Goal: Information Seeking & Learning: Compare options

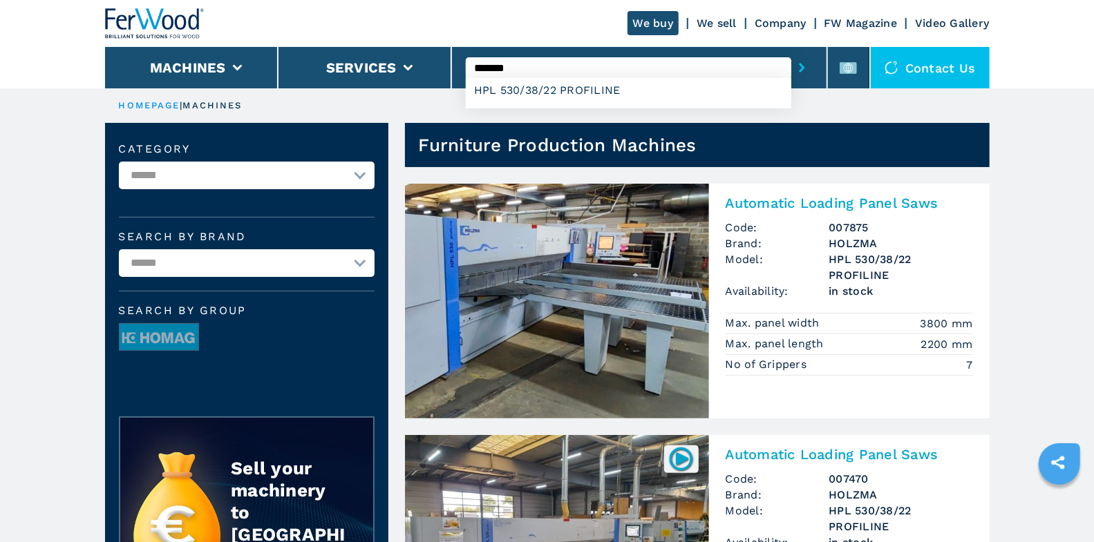
click at [571, 72] on input "*******" at bounding box center [628, 67] width 325 height 21
type input "*******"
click at [791, 52] on button "submit-button" at bounding box center [801, 68] width 21 height 32
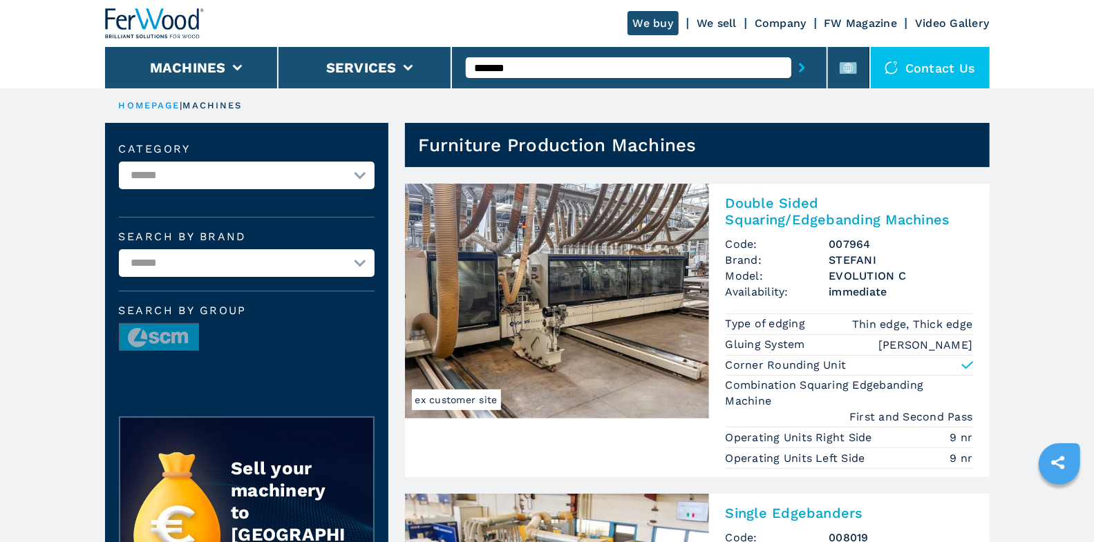
click at [843, 210] on h2 "Double Sided Squaring/Edgebanding Machines" at bounding box center [848, 211] width 247 height 33
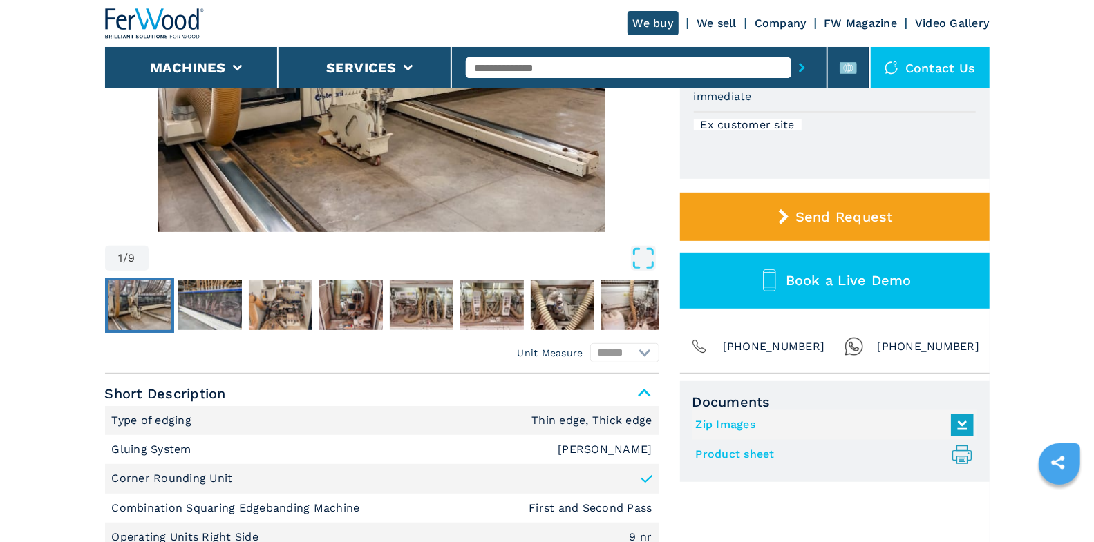
scroll to position [35, 0]
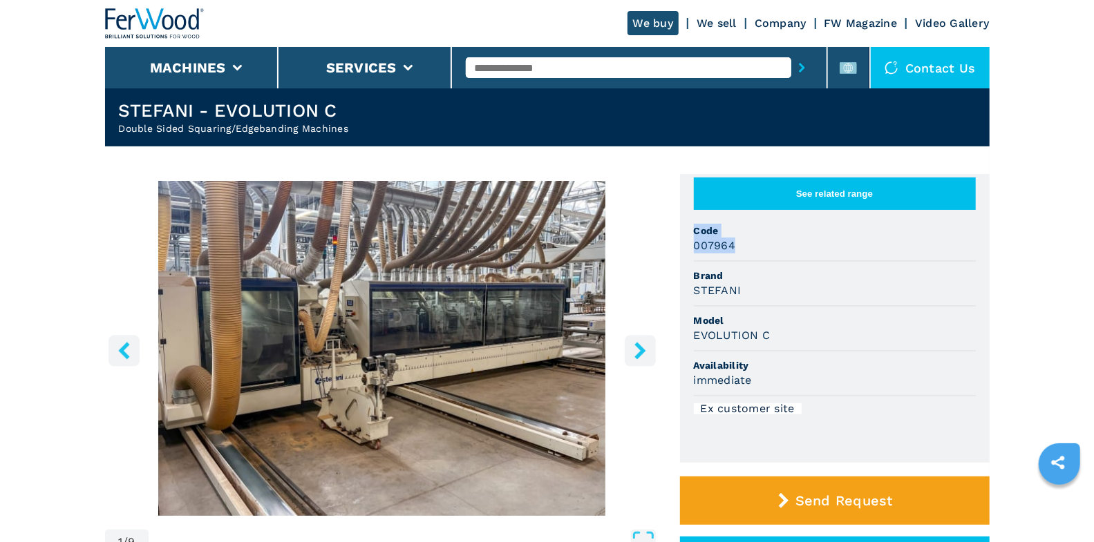
drag, startPoint x: 694, startPoint y: 230, endPoint x: 756, endPoint y: 254, distance: 66.1
click at [756, 254] on li "Code 007964" at bounding box center [835, 239] width 282 height 45
copy li "Code 007964"
click at [810, 204] on button "See related range" at bounding box center [835, 194] width 282 height 32
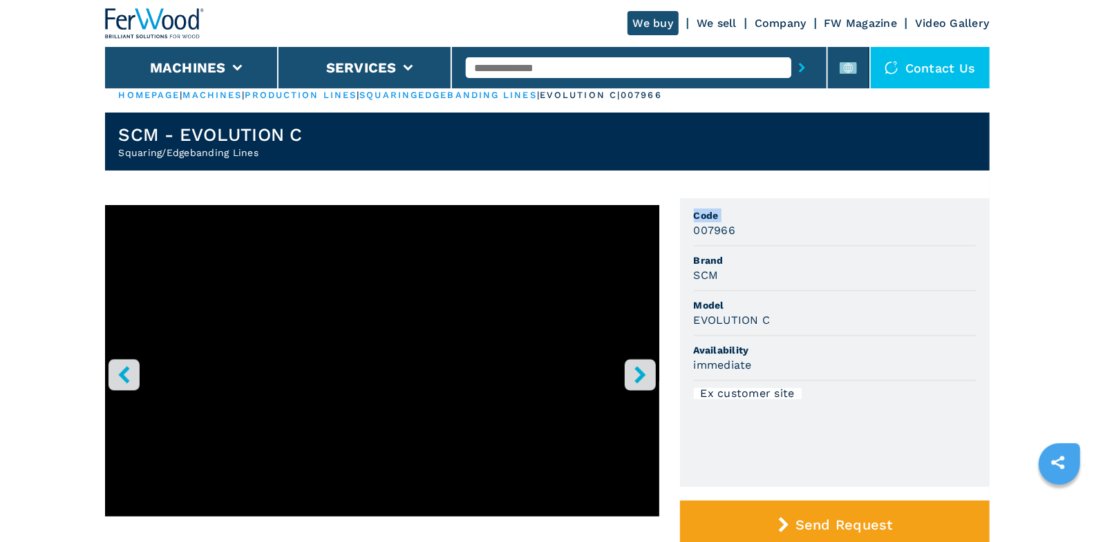
scroll to position [25, 0]
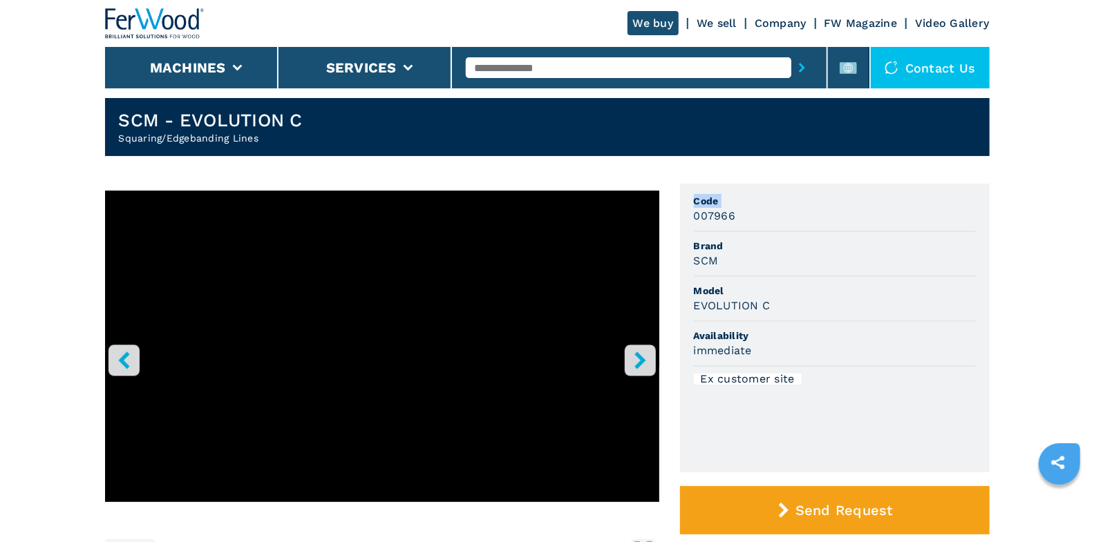
click at [647, 357] on icon "right-button" at bounding box center [639, 360] width 17 height 17
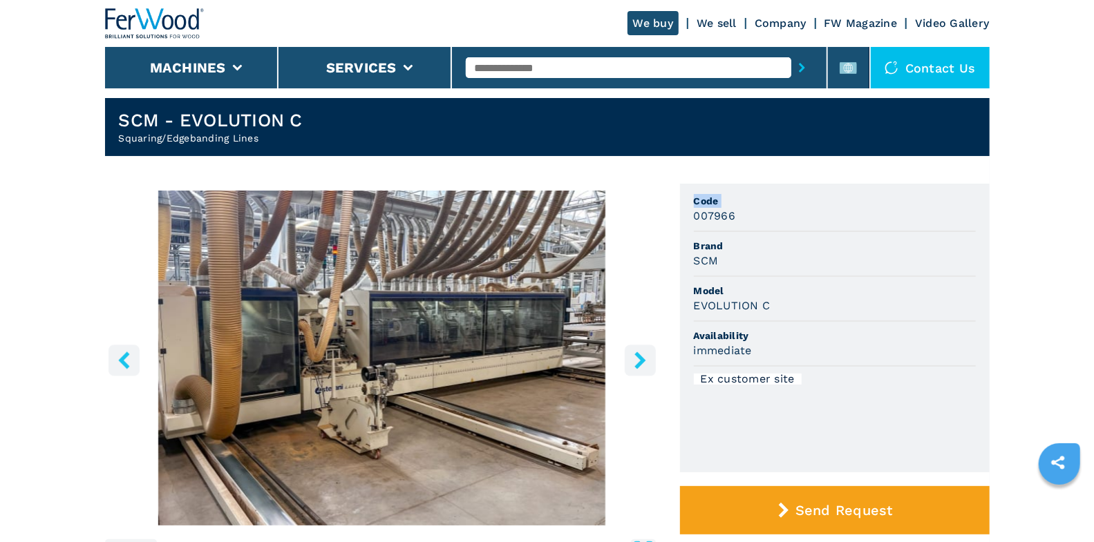
click at [647, 360] on icon "right-button" at bounding box center [639, 360] width 17 height 17
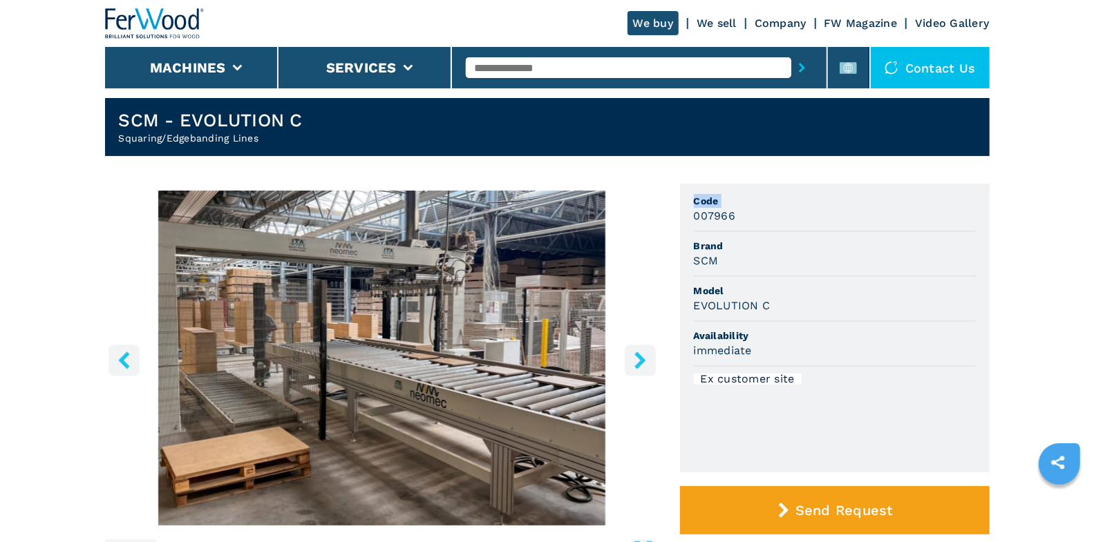
click at [644, 359] on icon "right-button" at bounding box center [639, 360] width 11 height 17
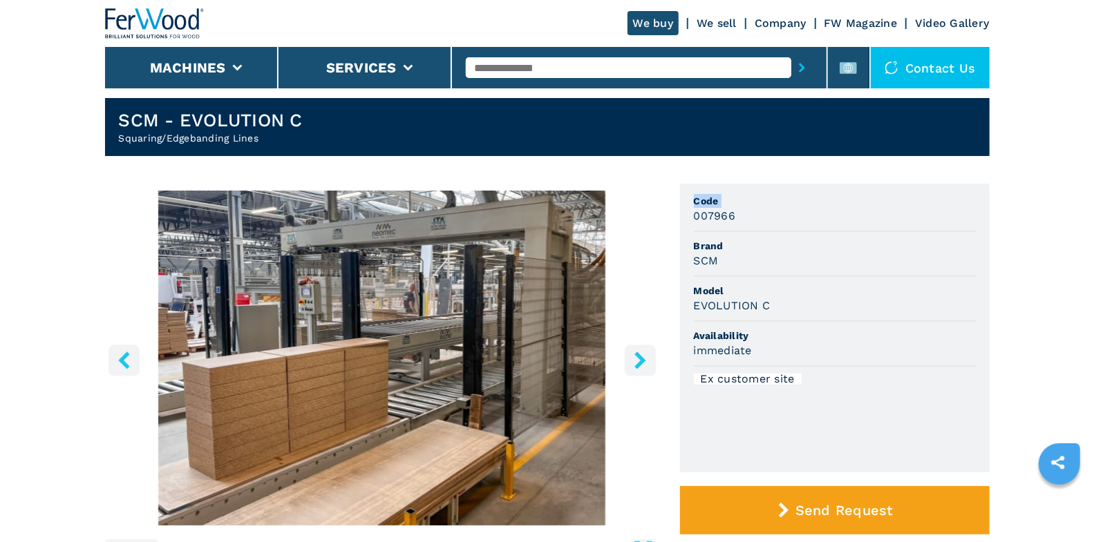
click at [644, 359] on icon "right-button" at bounding box center [639, 360] width 11 height 17
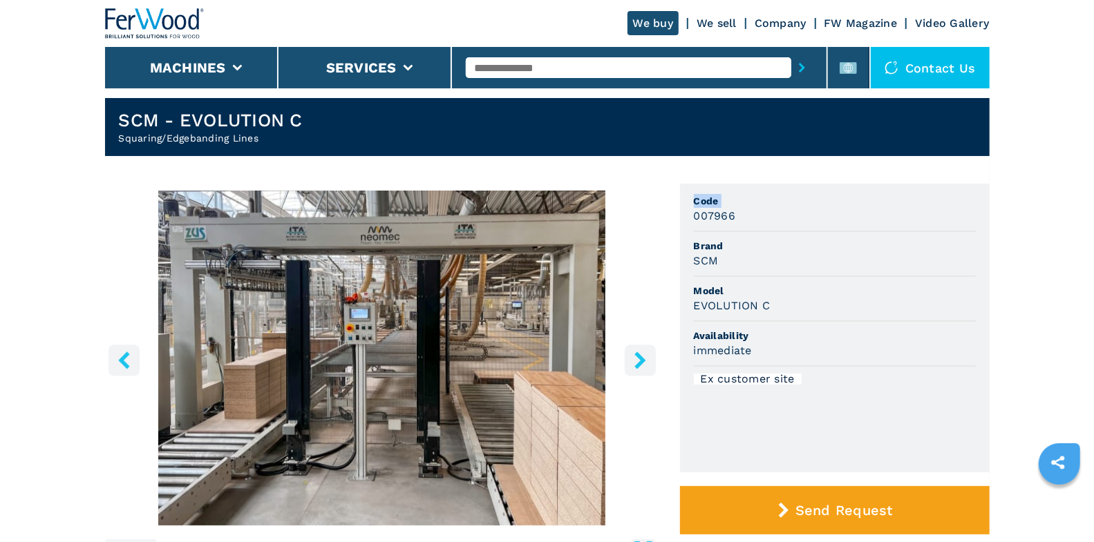
click at [644, 359] on icon "right-button" at bounding box center [639, 360] width 11 height 17
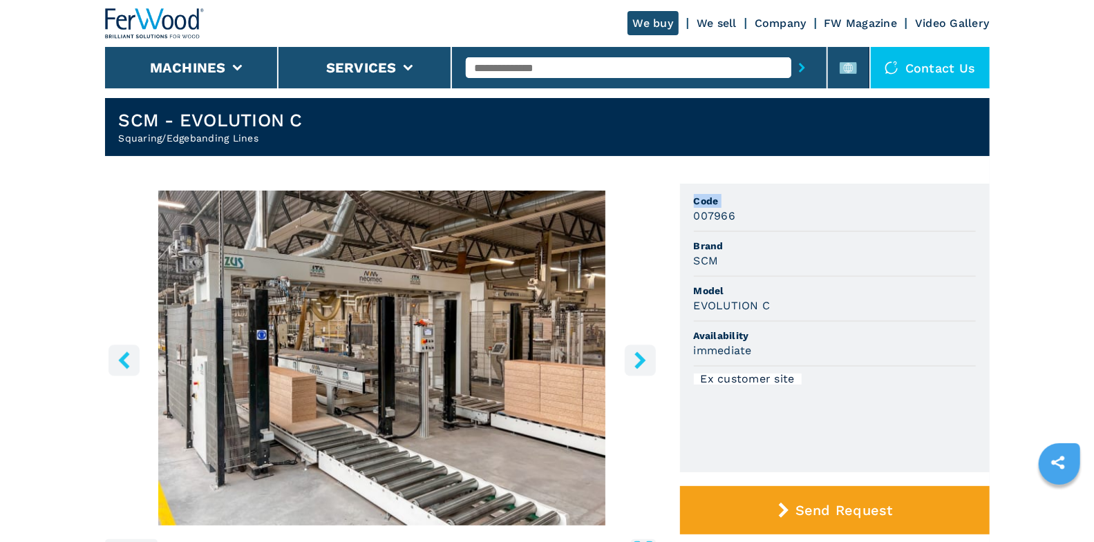
click at [644, 359] on icon "right-button" at bounding box center [639, 360] width 11 height 17
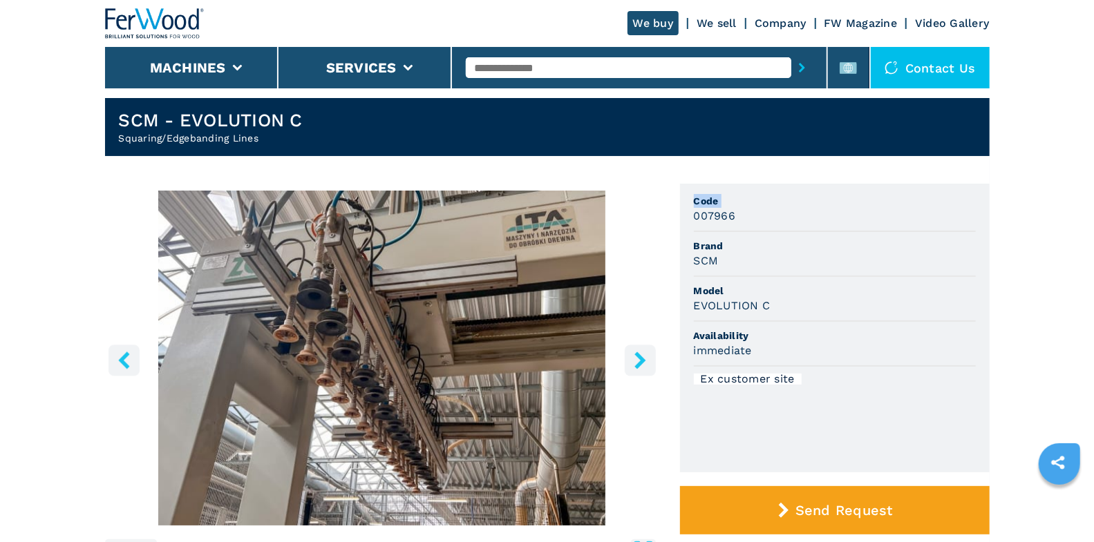
click at [641, 359] on icon "right-button" at bounding box center [639, 360] width 11 height 17
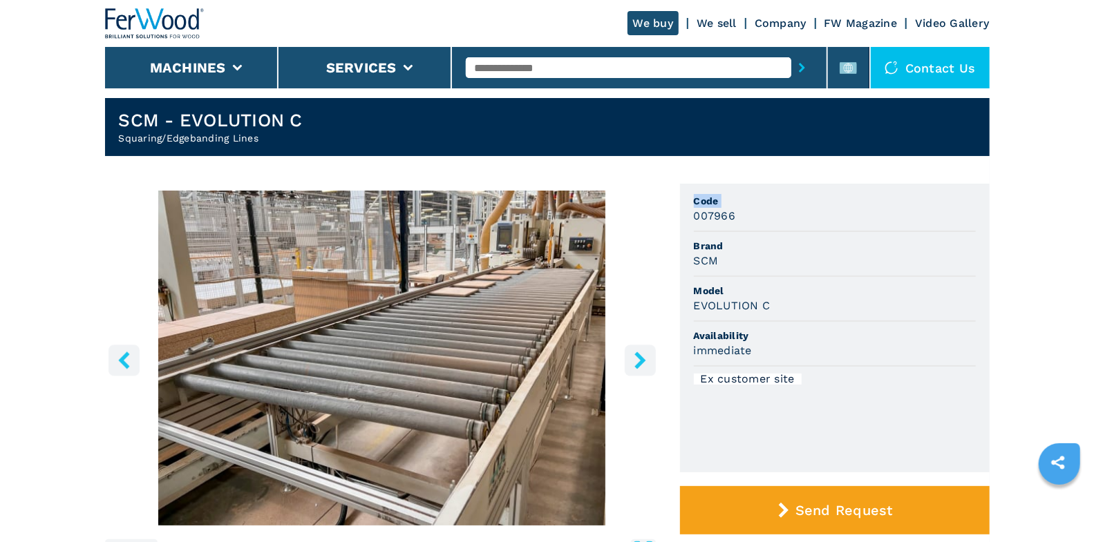
click at [641, 359] on icon "right-button" at bounding box center [639, 360] width 11 height 17
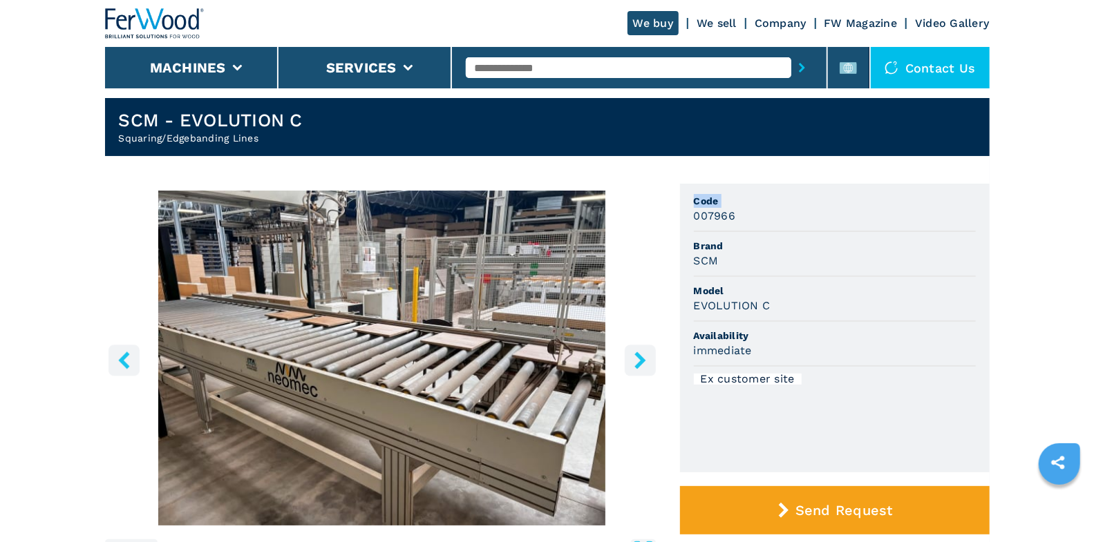
click at [641, 359] on icon "right-button" at bounding box center [639, 360] width 11 height 17
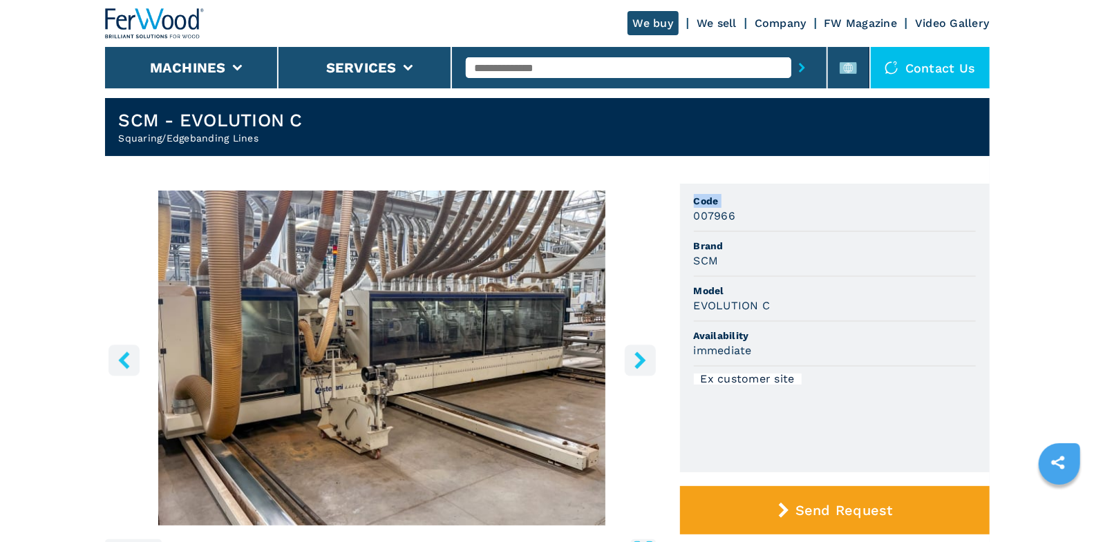
click at [641, 359] on icon "right-button" at bounding box center [639, 360] width 11 height 17
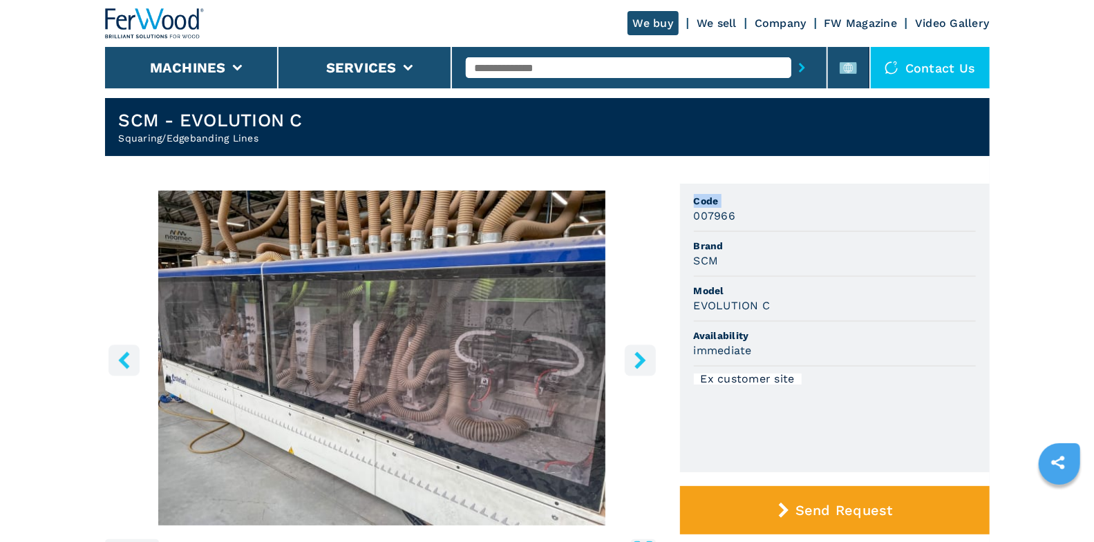
click at [641, 359] on icon "right-button" at bounding box center [639, 360] width 11 height 17
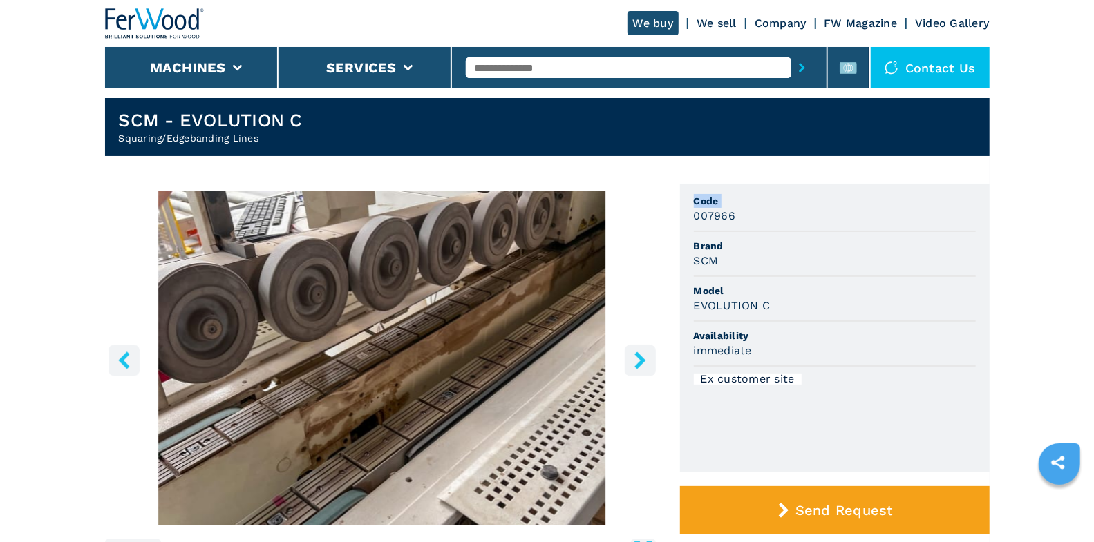
click at [641, 356] on icon "right-button" at bounding box center [639, 360] width 11 height 17
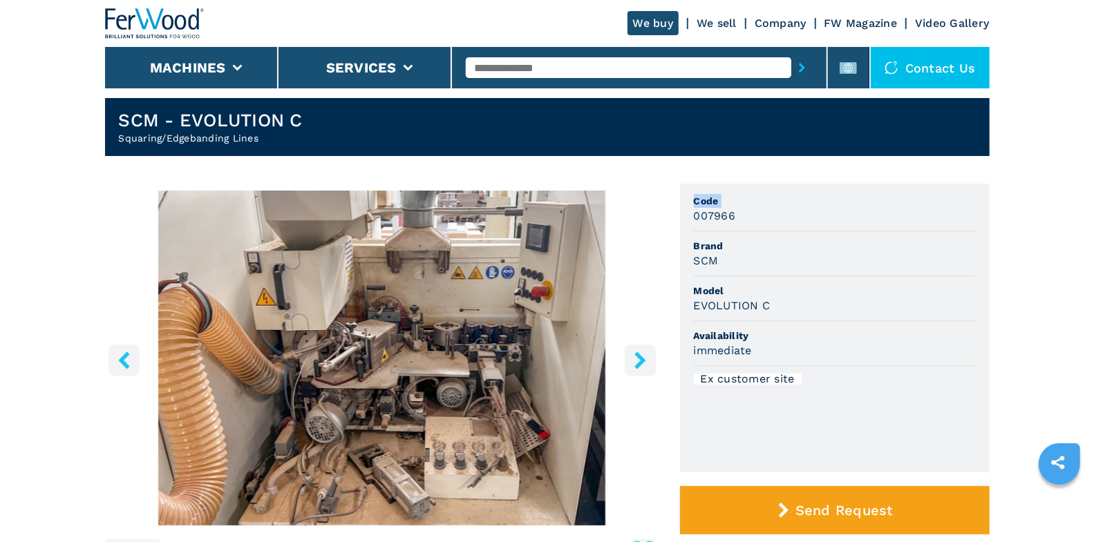
click at [637, 361] on icon "right-button" at bounding box center [639, 360] width 17 height 17
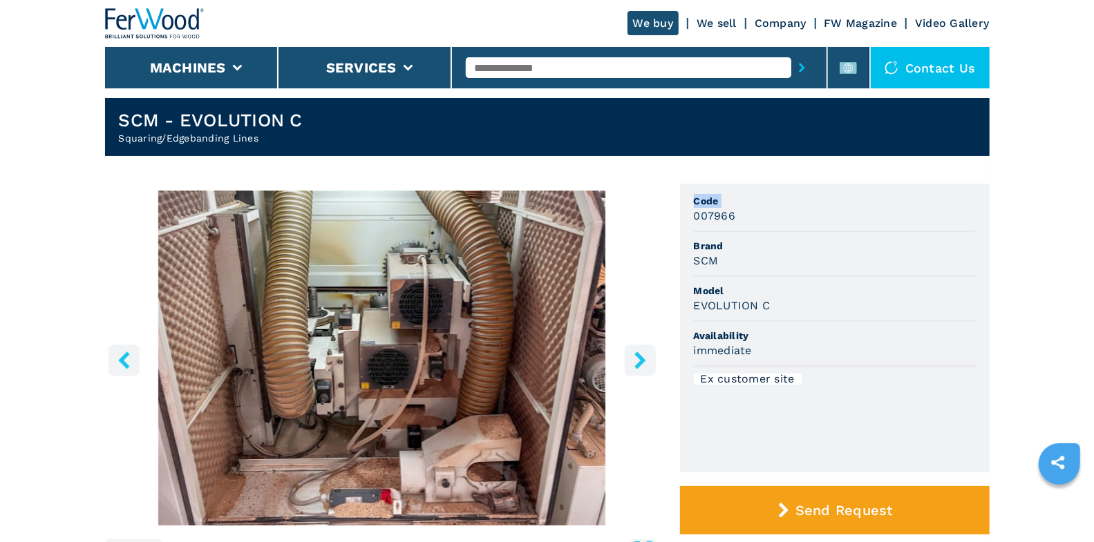
click at [637, 361] on icon "right-button" at bounding box center [639, 360] width 17 height 17
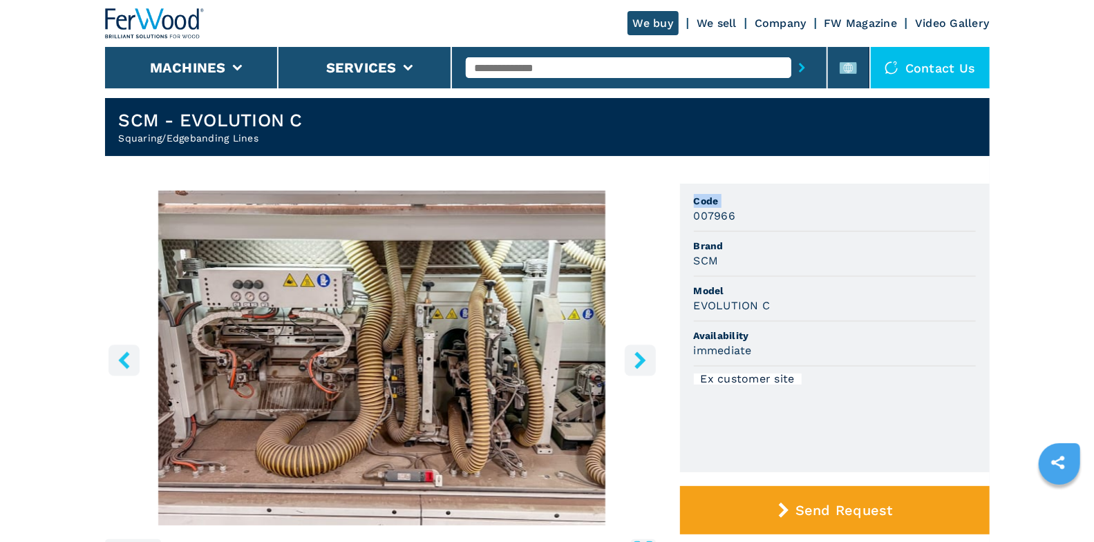
click at [636, 361] on icon "right-button" at bounding box center [639, 360] width 17 height 17
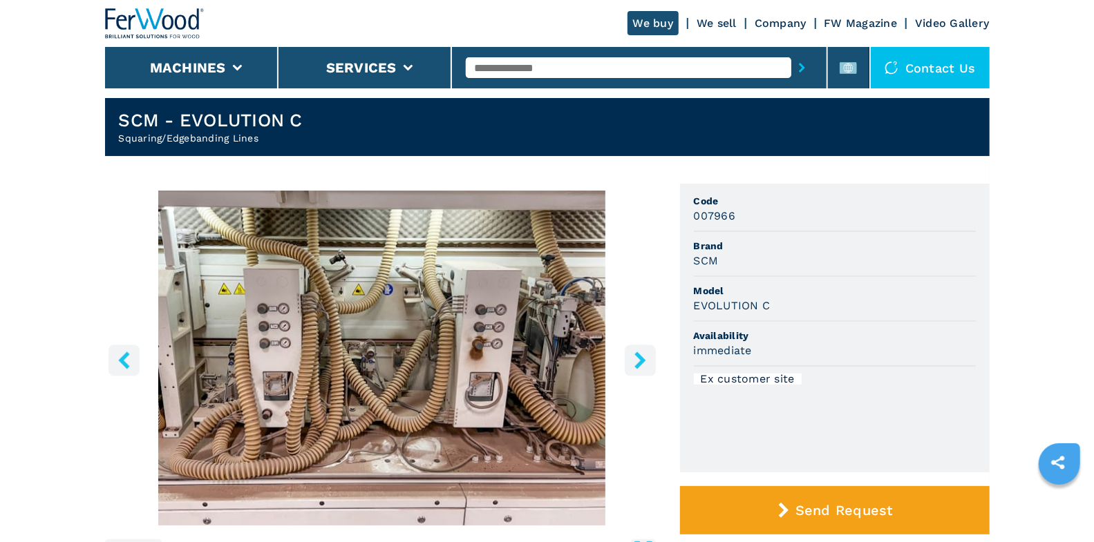
click at [546, 68] on input "text" at bounding box center [628, 67] width 325 height 21
type input "*******"
click at [791, 52] on button "submit-button" at bounding box center [801, 68] width 21 height 32
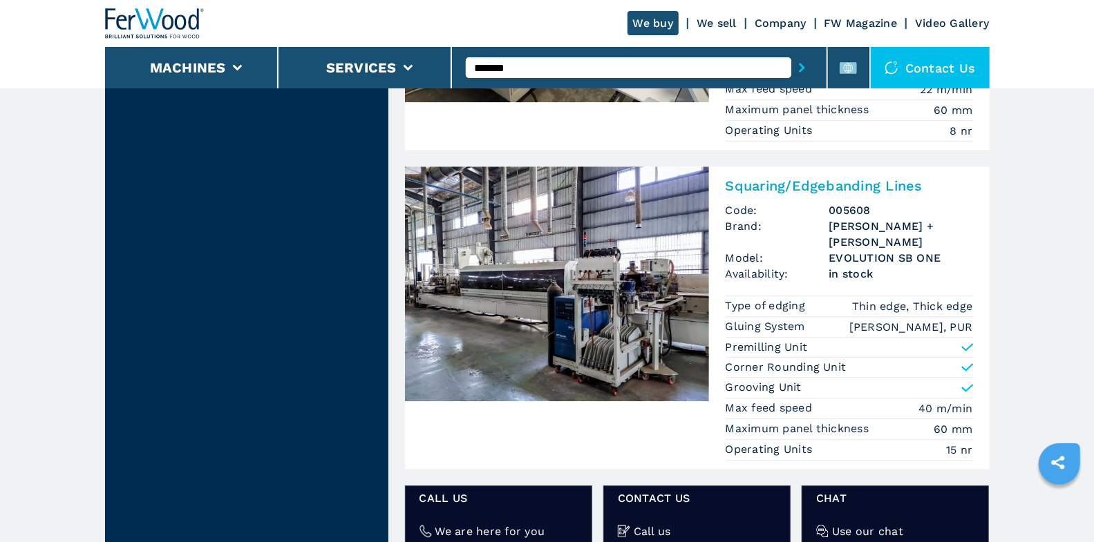
scroll to position [2171, 0]
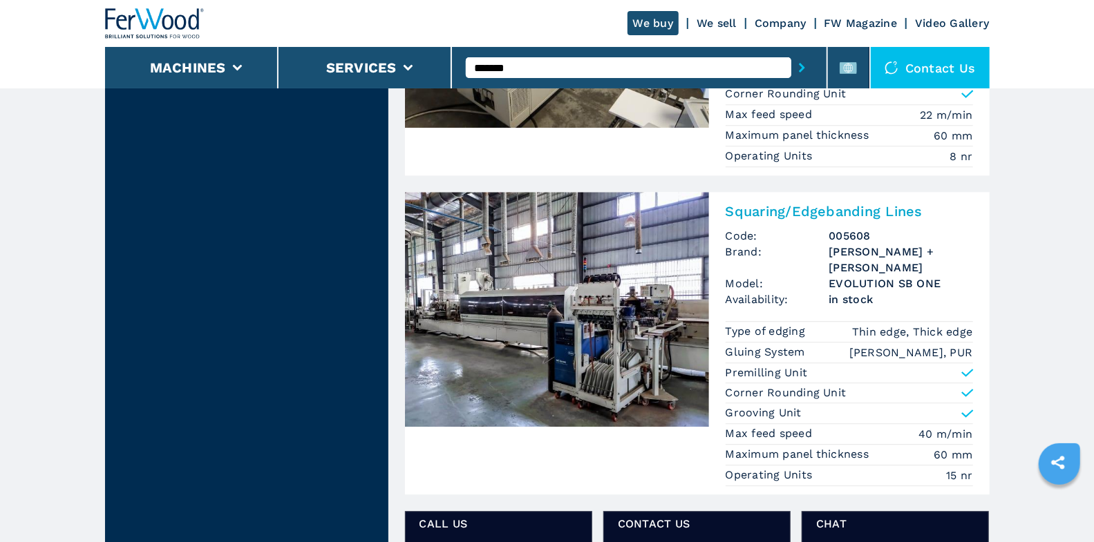
click at [845, 192] on div "Squaring/Edgebanding Lines Code: 005608 Brand: [PERSON_NAME] + MAHROS Model: EV…" at bounding box center [849, 343] width 280 height 303
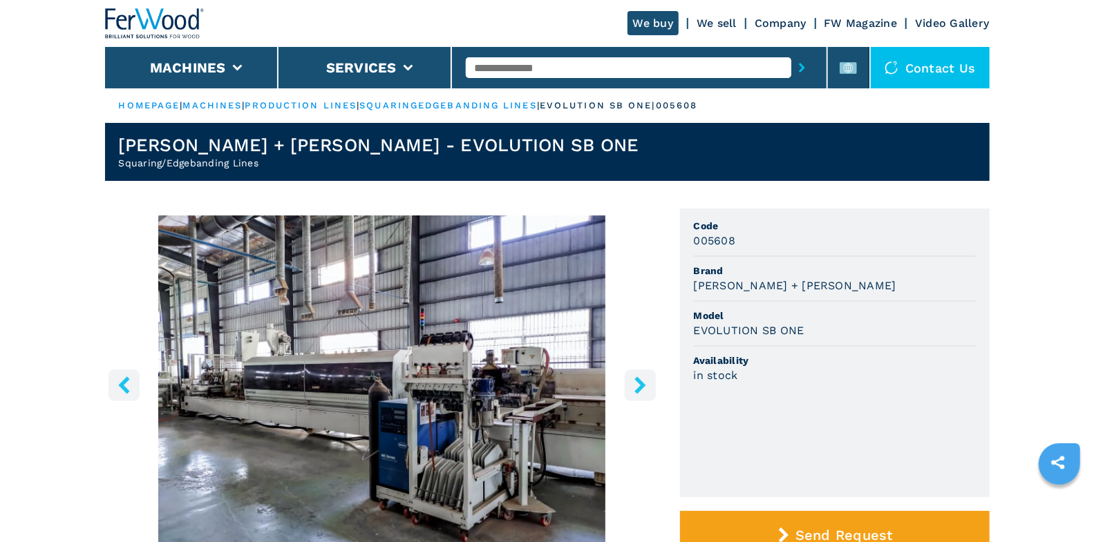
click at [640, 384] on icon "right-button" at bounding box center [639, 385] width 11 height 17
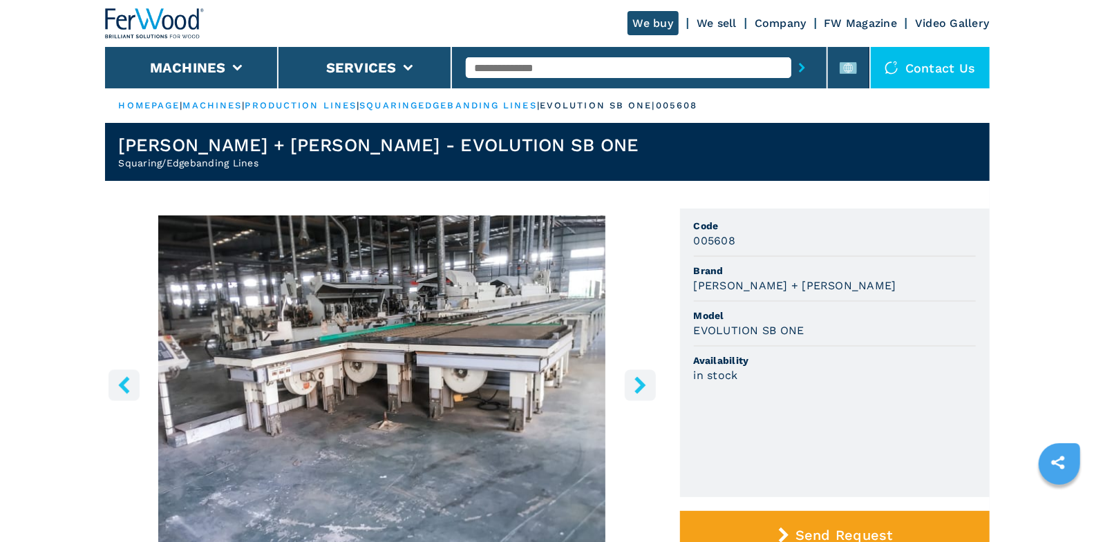
click at [640, 383] on icon "right-button" at bounding box center [639, 385] width 11 height 17
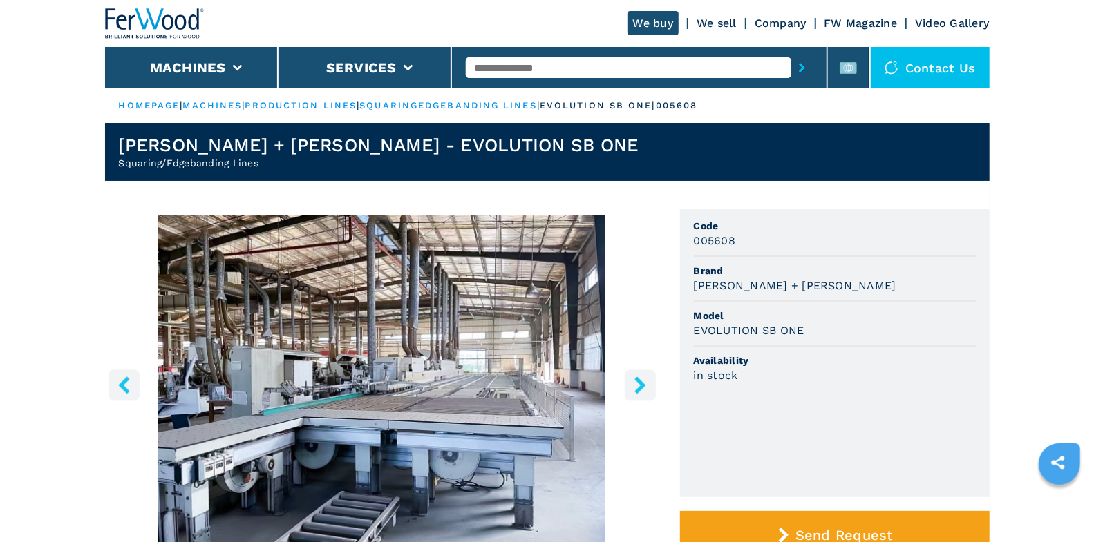
click at [640, 383] on icon "right-button" at bounding box center [639, 385] width 11 height 17
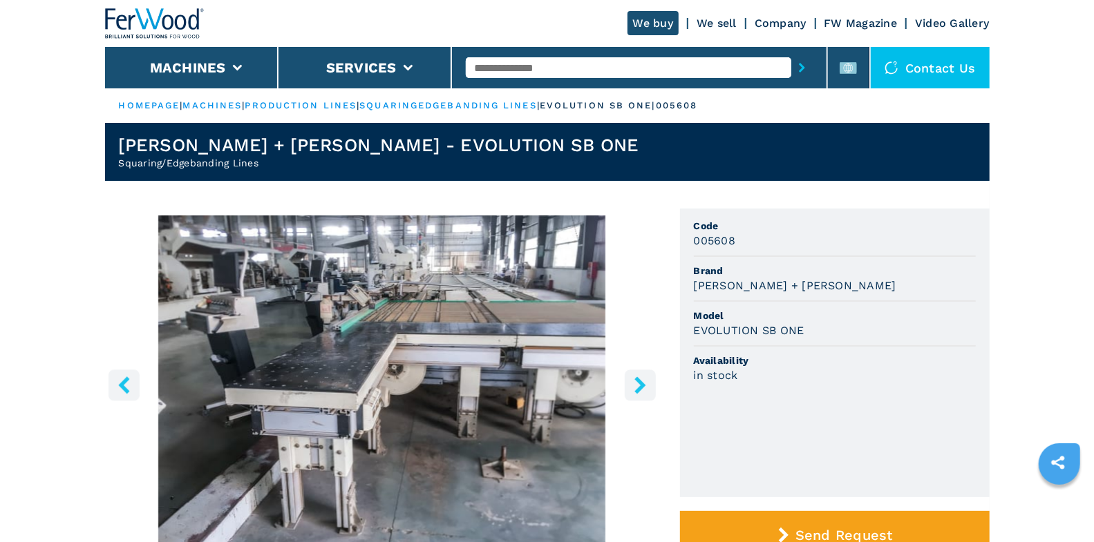
click at [638, 383] on icon "right-button" at bounding box center [639, 385] width 11 height 17
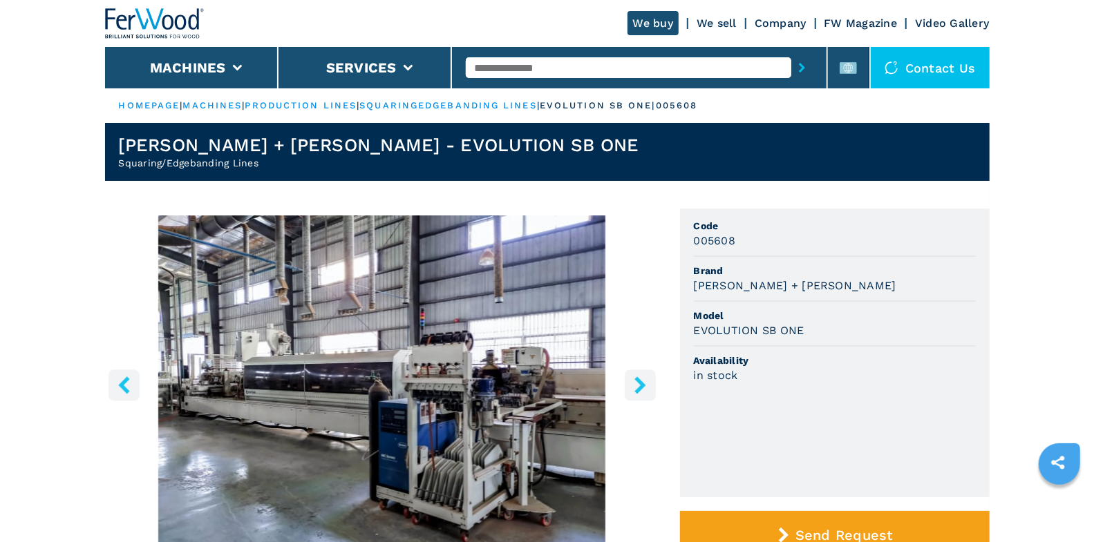
click at [638, 383] on icon "right-button" at bounding box center [639, 385] width 11 height 17
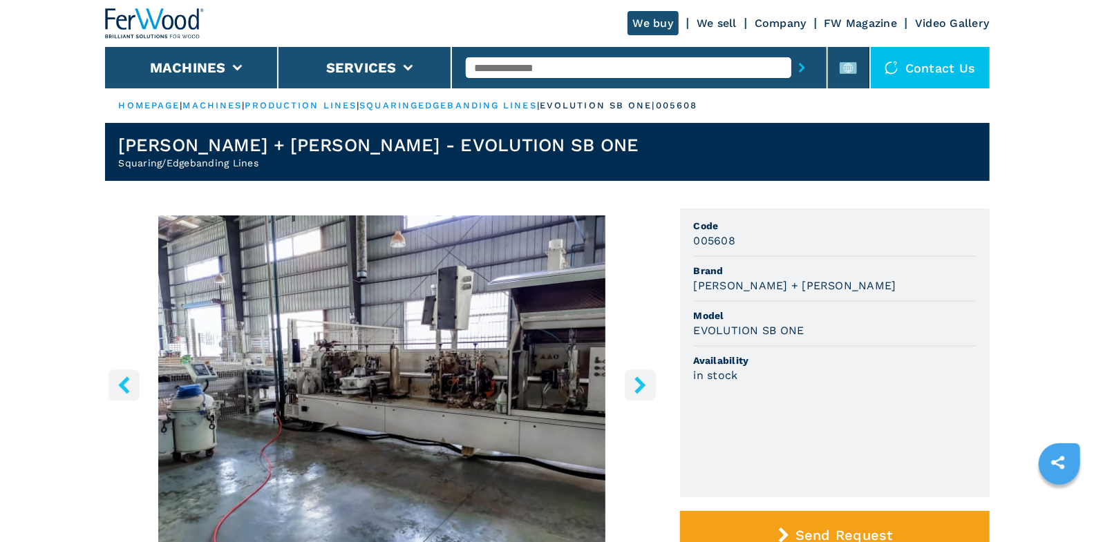
click at [638, 383] on icon "right-button" at bounding box center [639, 385] width 11 height 17
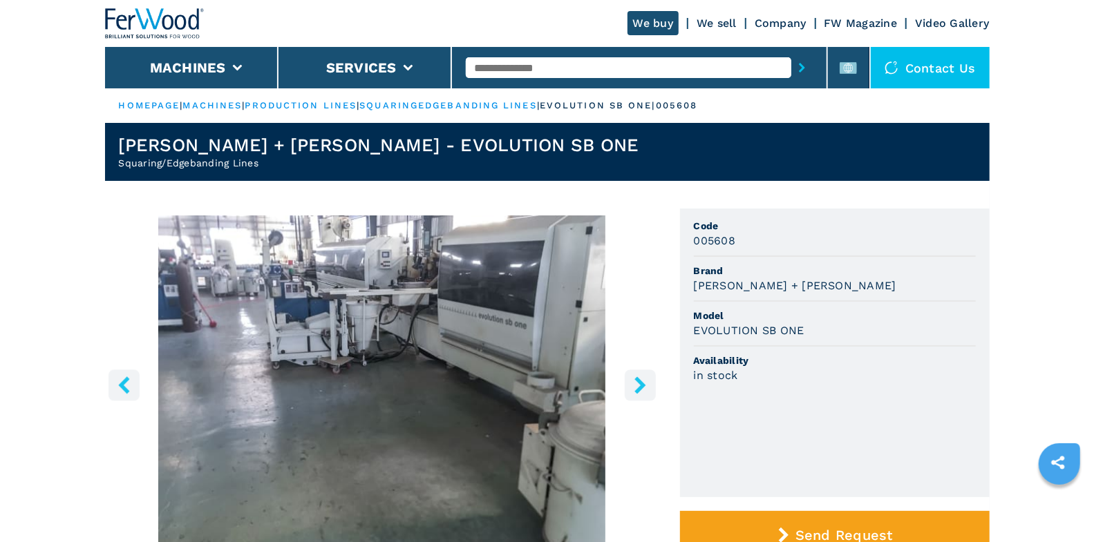
click at [638, 383] on icon "right-button" at bounding box center [639, 385] width 11 height 17
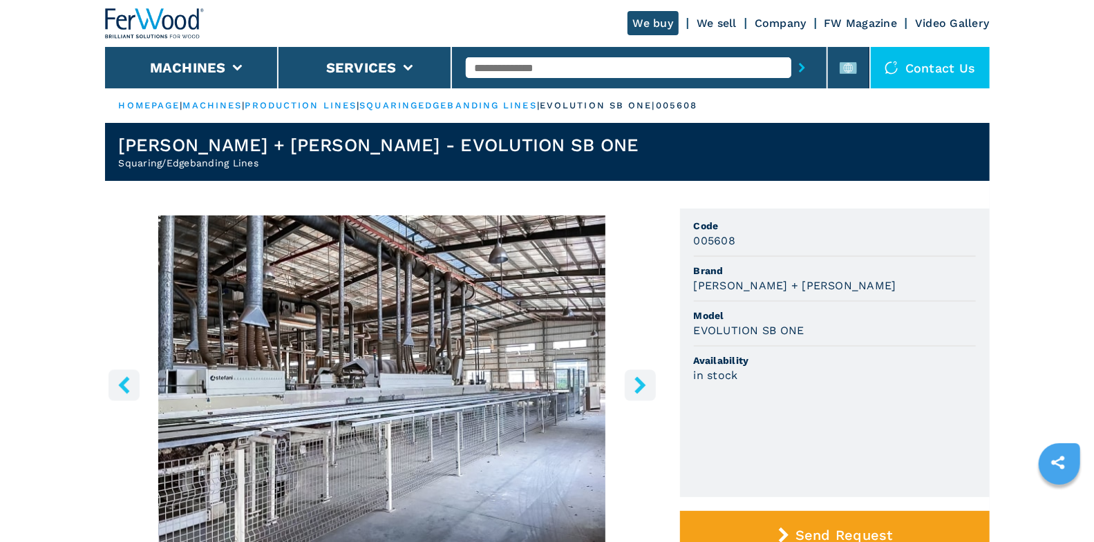
click at [638, 383] on icon "right-button" at bounding box center [639, 385] width 11 height 17
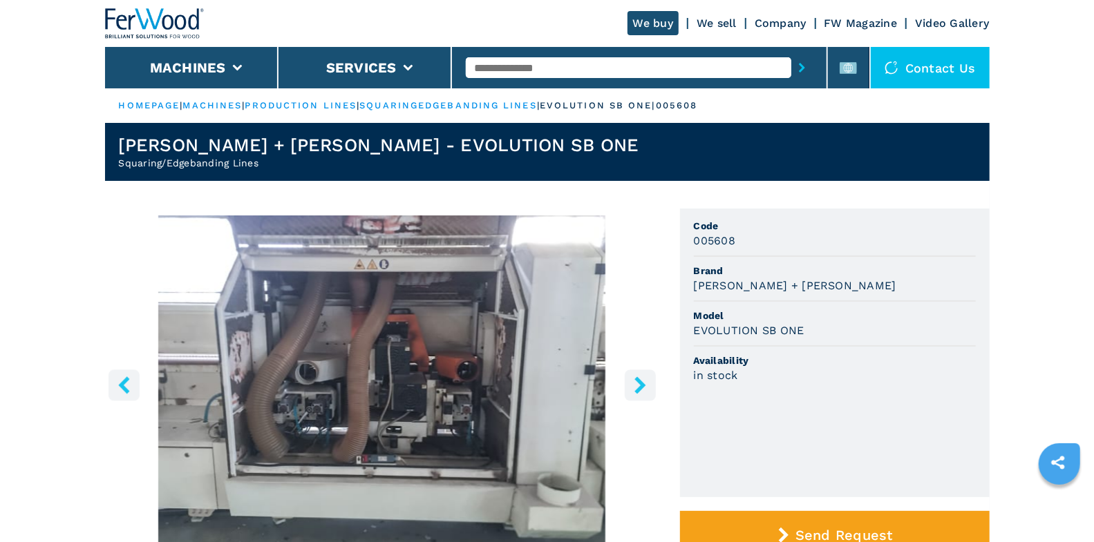
click at [638, 383] on icon "right-button" at bounding box center [639, 385] width 11 height 17
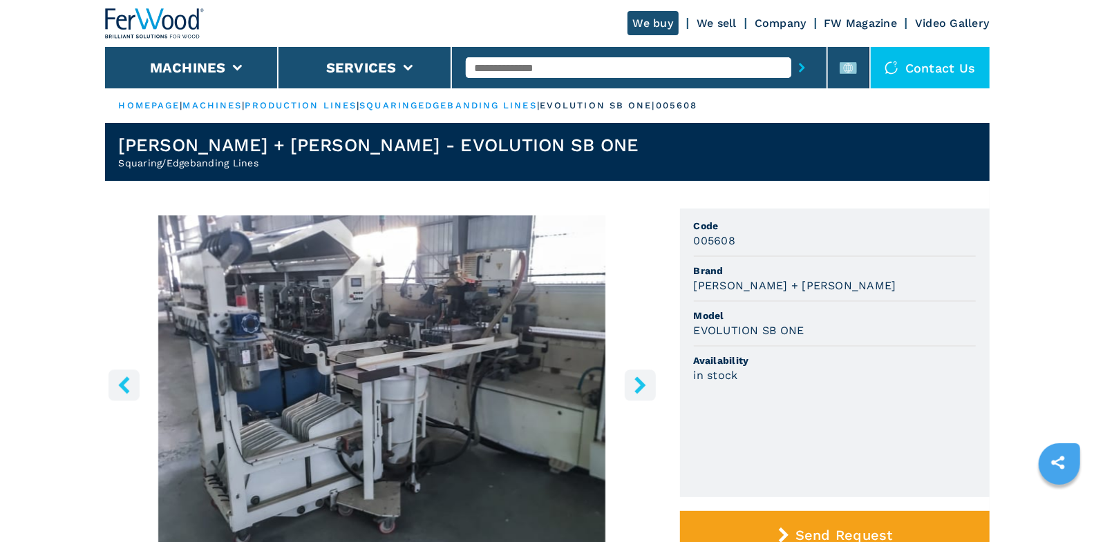
click at [638, 383] on icon "right-button" at bounding box center [639, 385] width 11 height 17
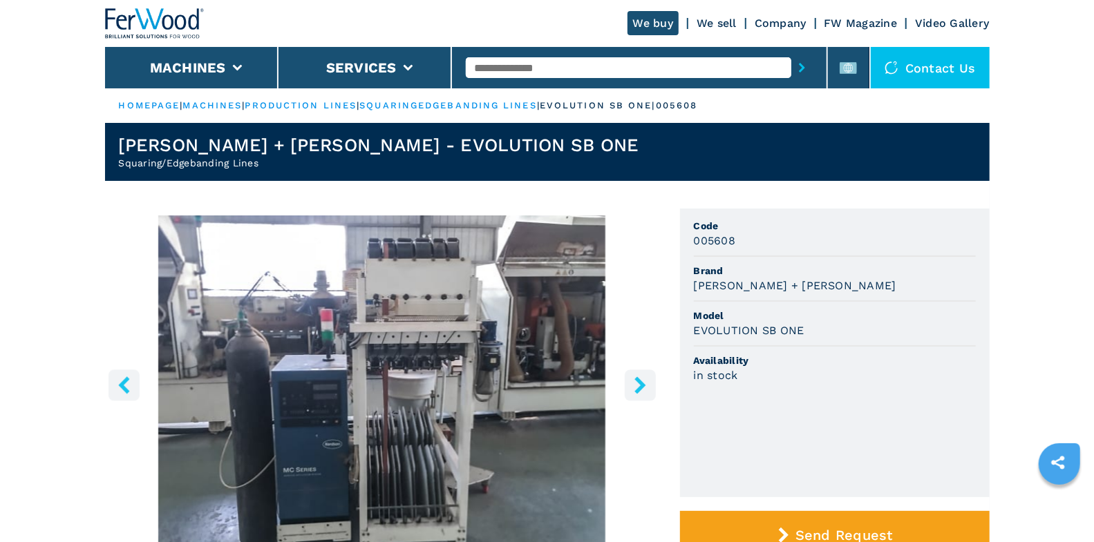
click at [638, 383] on icon "right-button" at bounding box center [639, 385] width 11 height 17
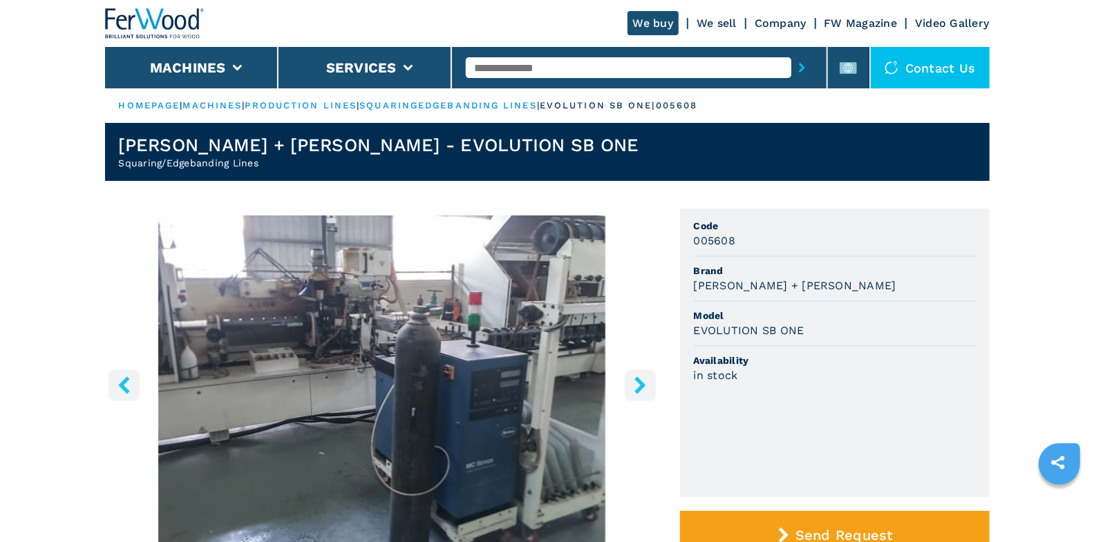
click at [638, 383] on icon "right-button" at bounding box center [639, 385] width 11 height 17
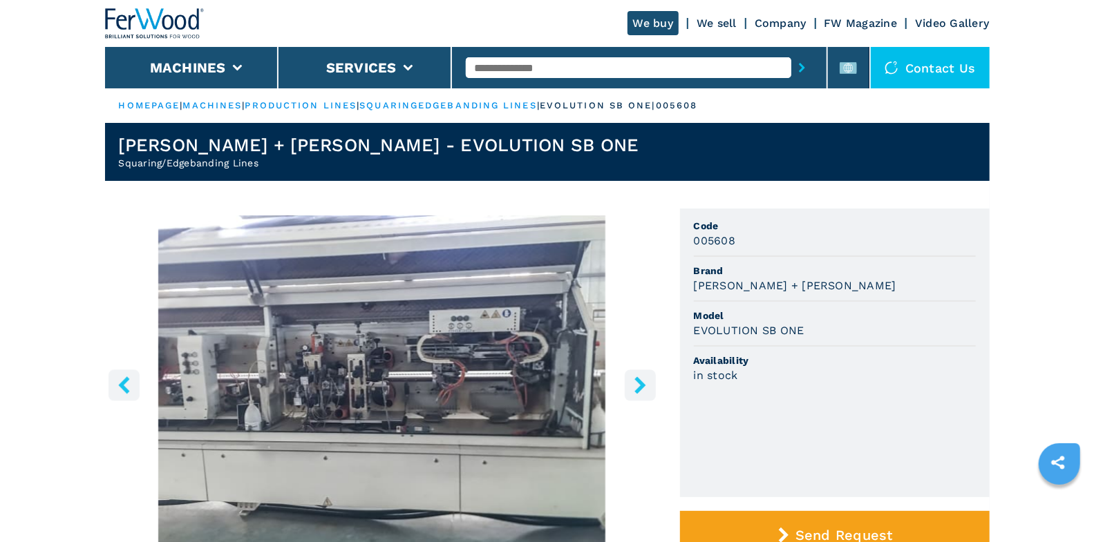
click at [638, 383] on icon "right-button" at bounding box center [639, 385] width 11 height 17
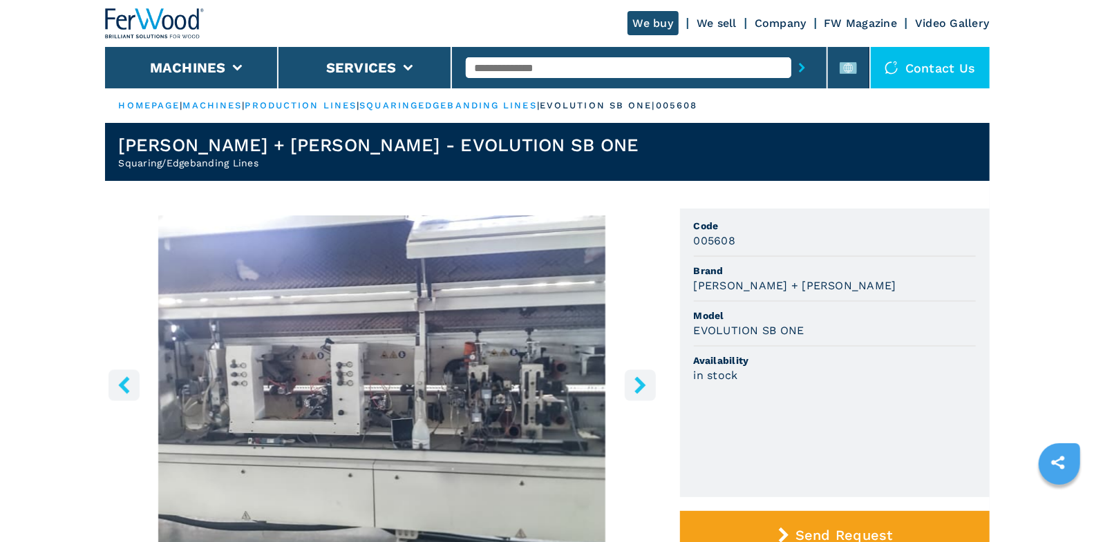
click at [638, 383] on icon "right-button" at bounding box center [639, 385] width 11 height 17
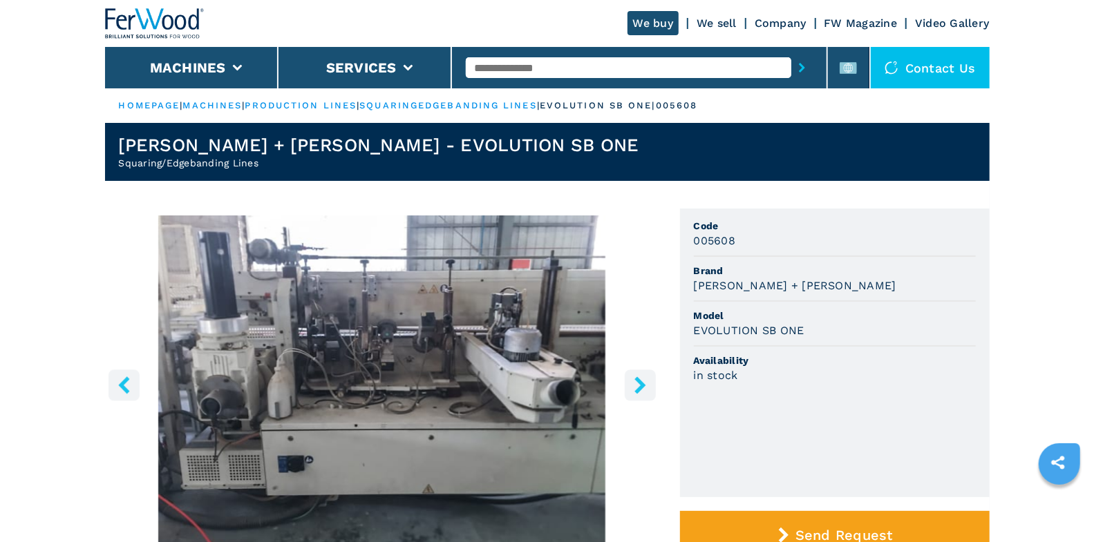
click at [638, 383] on icon "right-button" at bounding box center [639, 385] width 11 height 17
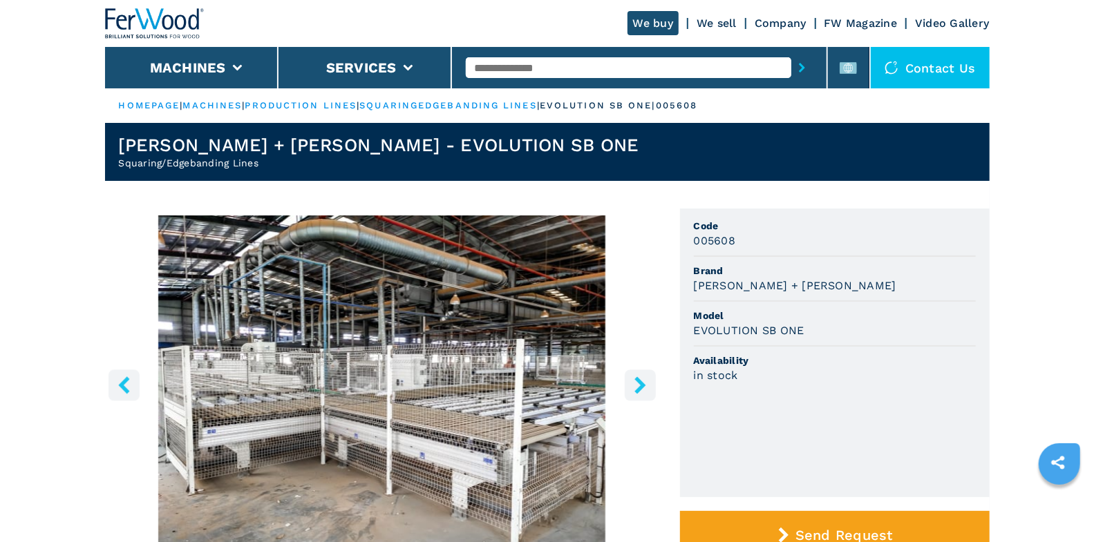
click at [638, 383] on icon "right-button" at bounding box center [639, 385] width 11 height 17
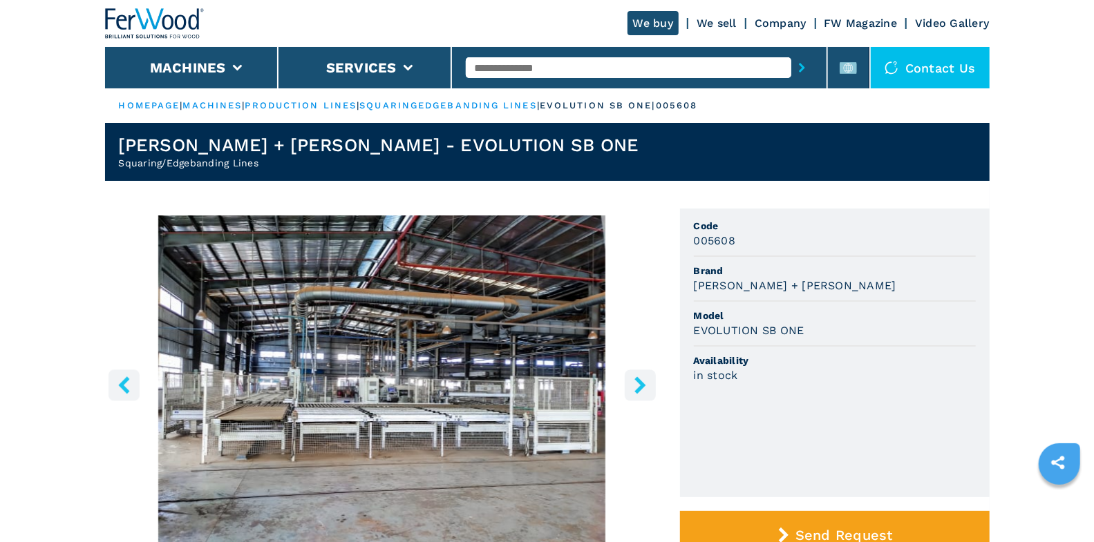
click at [636, 383] on icon "right-button" at bounding box center [639, 385] width 17 height 17
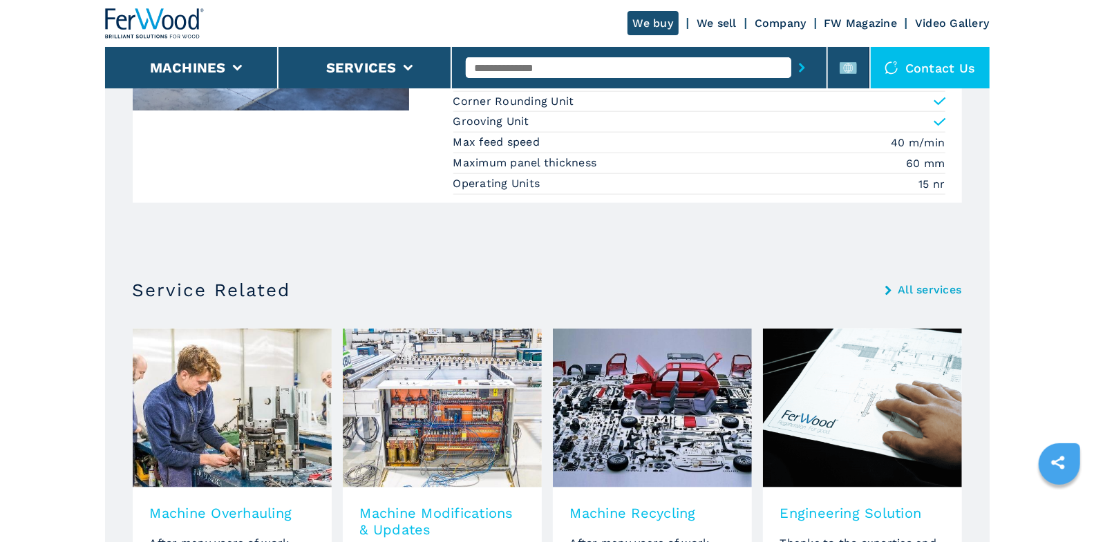
scroll to position [745, 0]
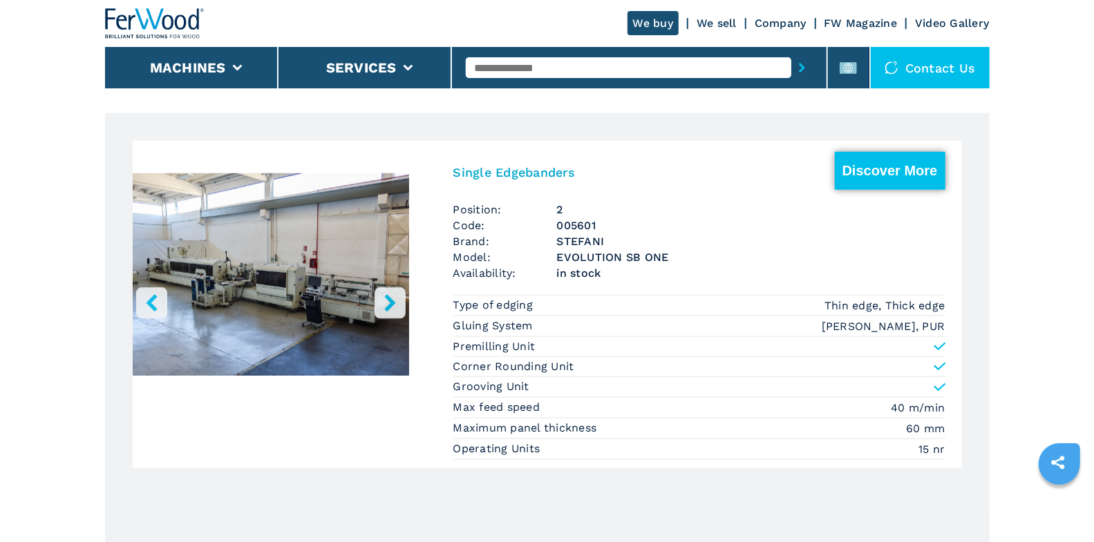
click at [880, 166] on button "Discover More" at bounding box center [890, 171] width 111 height 38
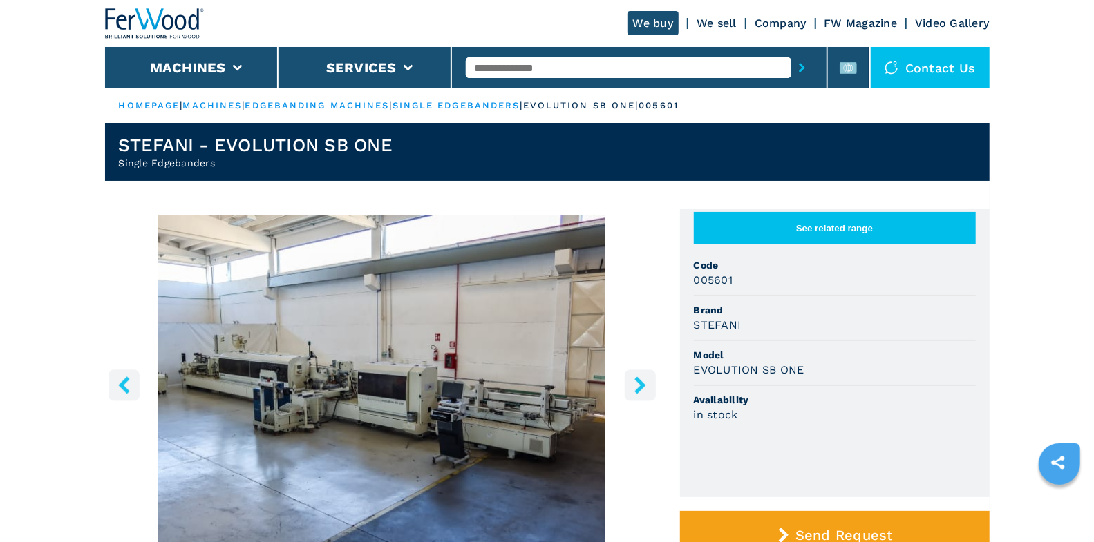
scroll to position [135, 0]
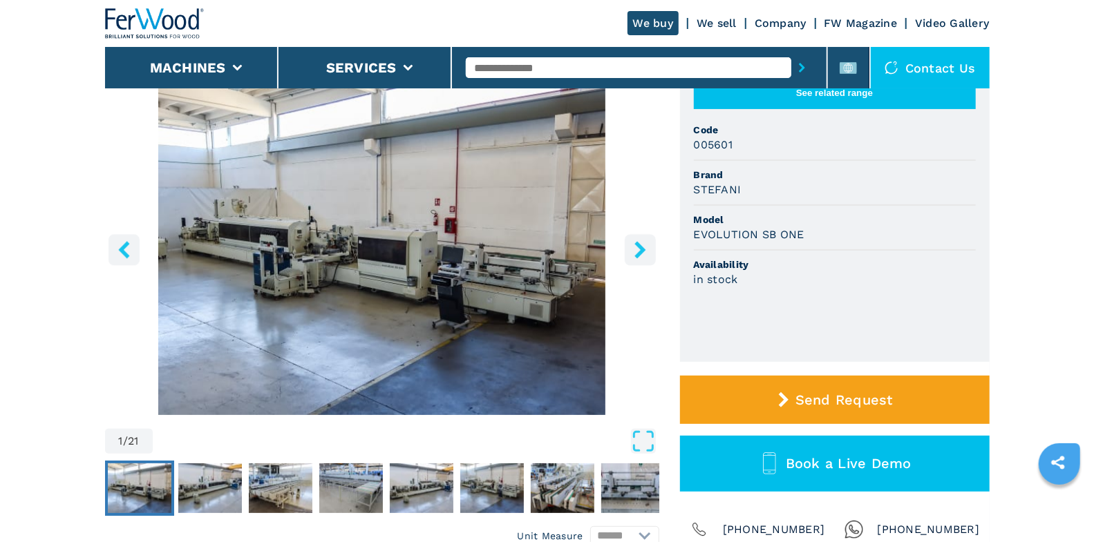
click at [640, 251] on icon "right-button" at bounding box center [639, 249] width 11 height 17
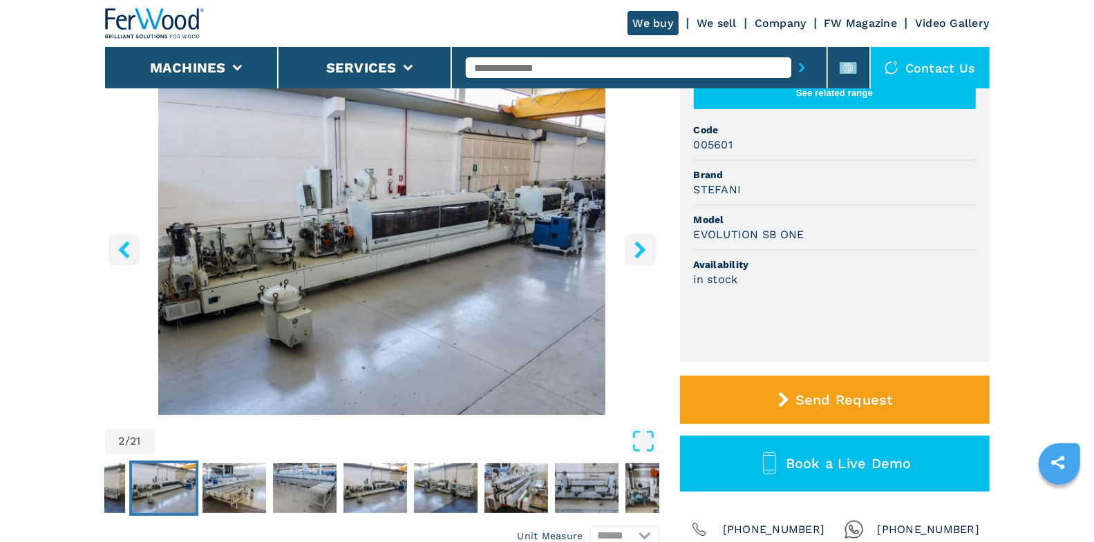
click at [641, 250] on icon "right-button" at bounding box center [639, 249] width 11 height 17
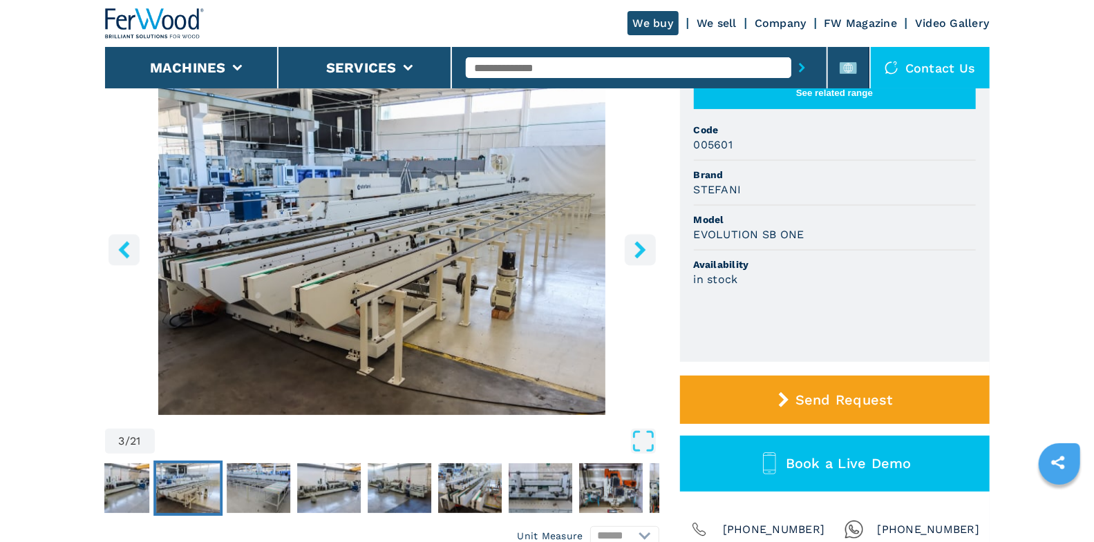
click at [641, 250] on icon "right-button" at bounding box center [639, 249] width 11 height 17
click at [133, 242] on button "left-button" at bounding box center [123, 249] width 31 height 31
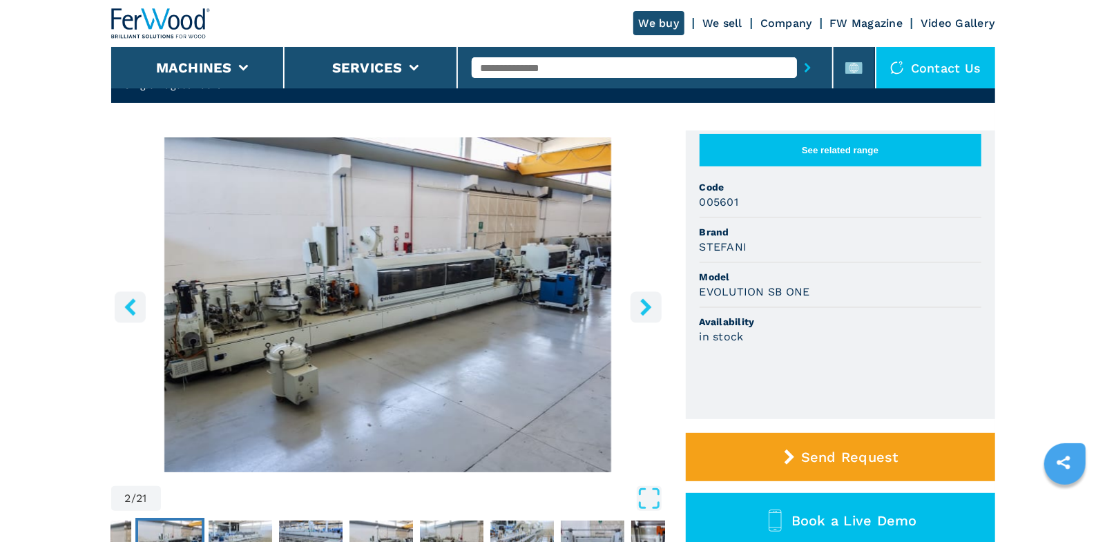
scroll to position [44, 0]
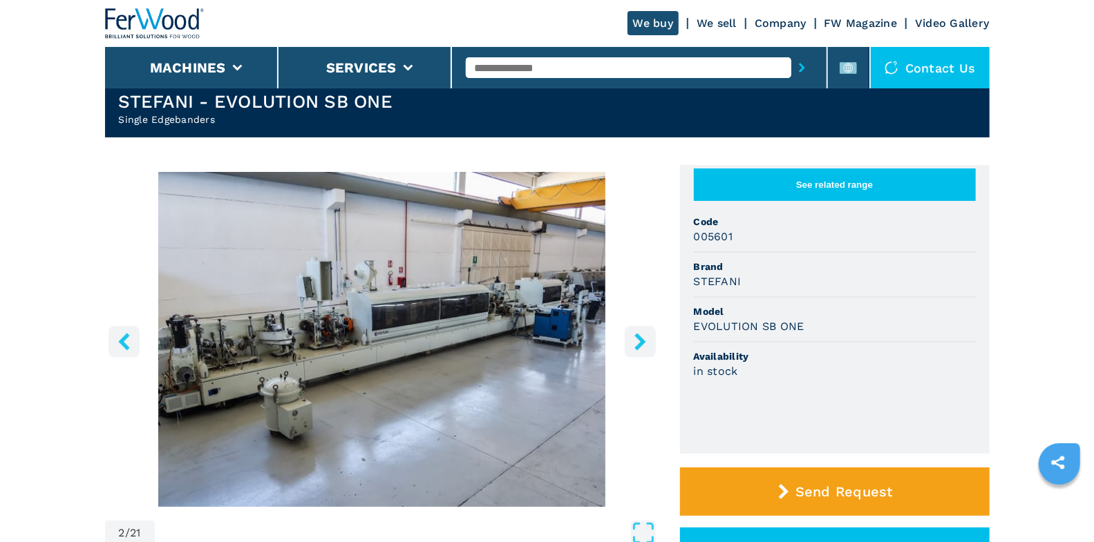
click at [636, 345] on icon "right-button" at bounding box center [639, 341] width 11 height 17
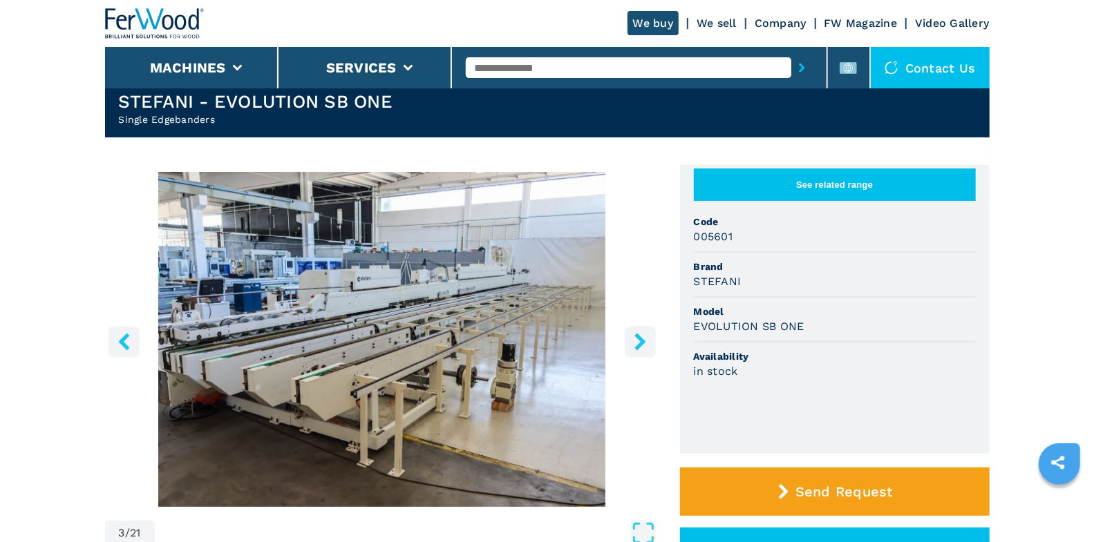
click at [636, 345] on icon "right-button" at bounding box center [639, 341] width 11 height 17
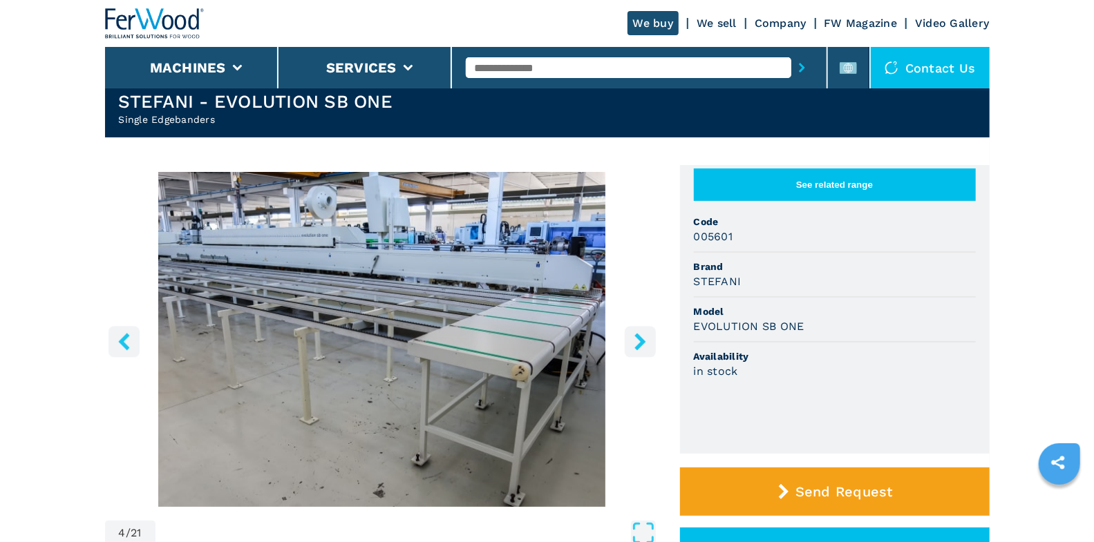
click at [636, 345] on icon "right-button" at bounding box center [639, 341] width 11 height 17
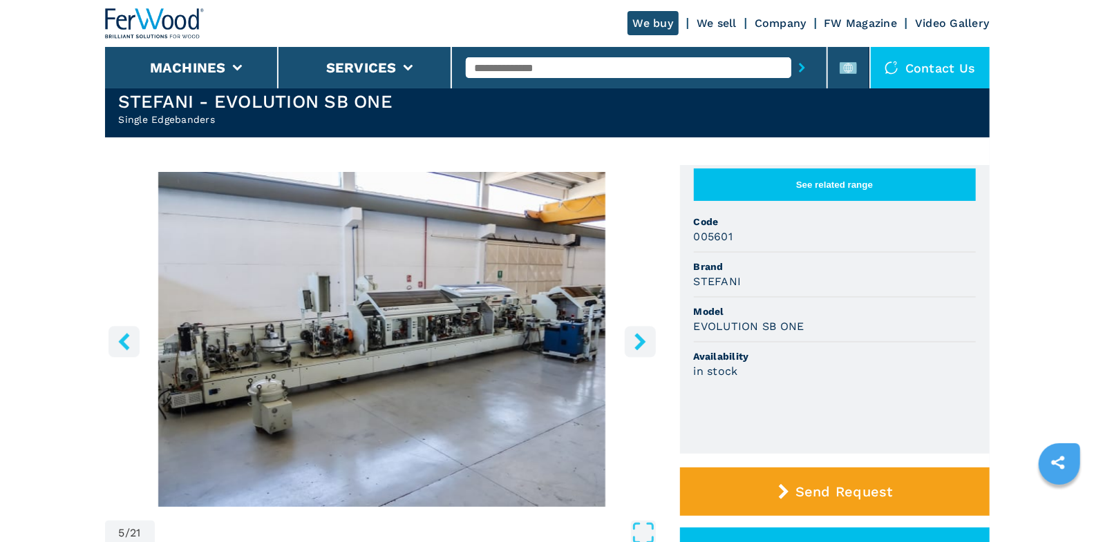
click at [636, 345] on icon "right-button" at bounding box center [639, 341] width 11 height 17
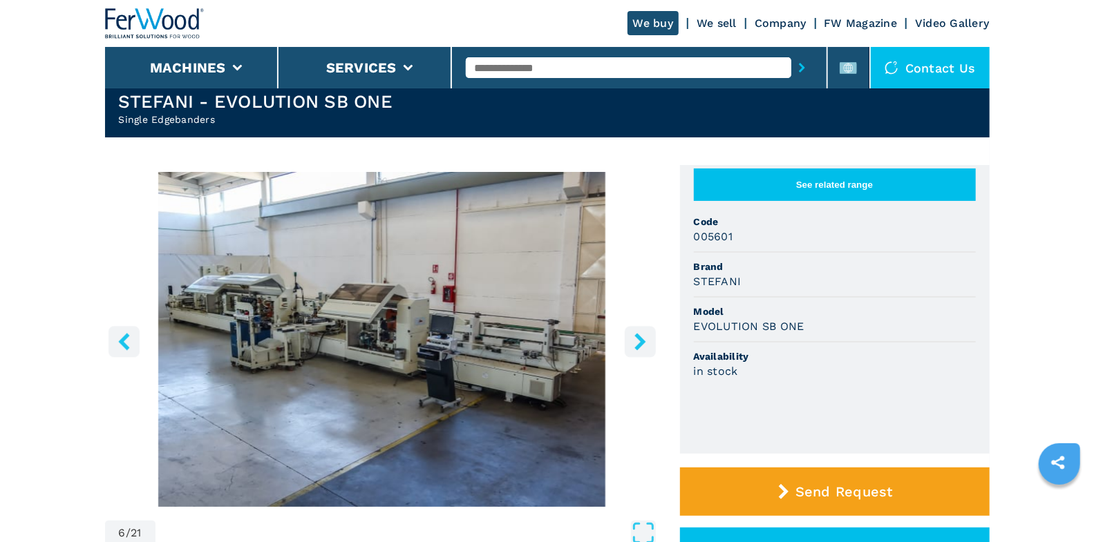
click at [636, 345] on icon "right-button" at bounding box center [639, 341] width 11 height 17
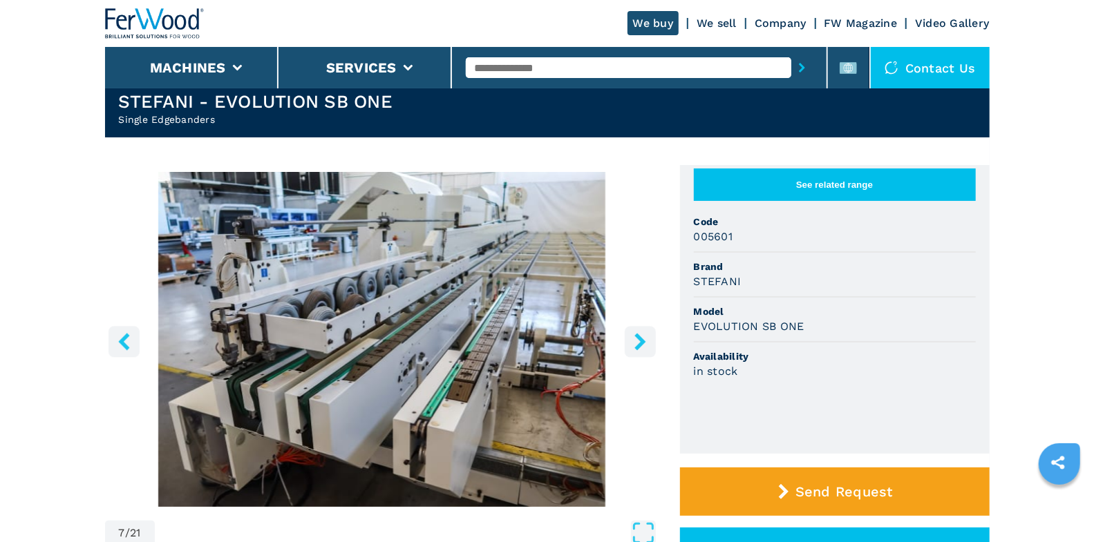
click at [636, 345] on icon "right-button" at bounding box center [639, 341] width 11 height 17
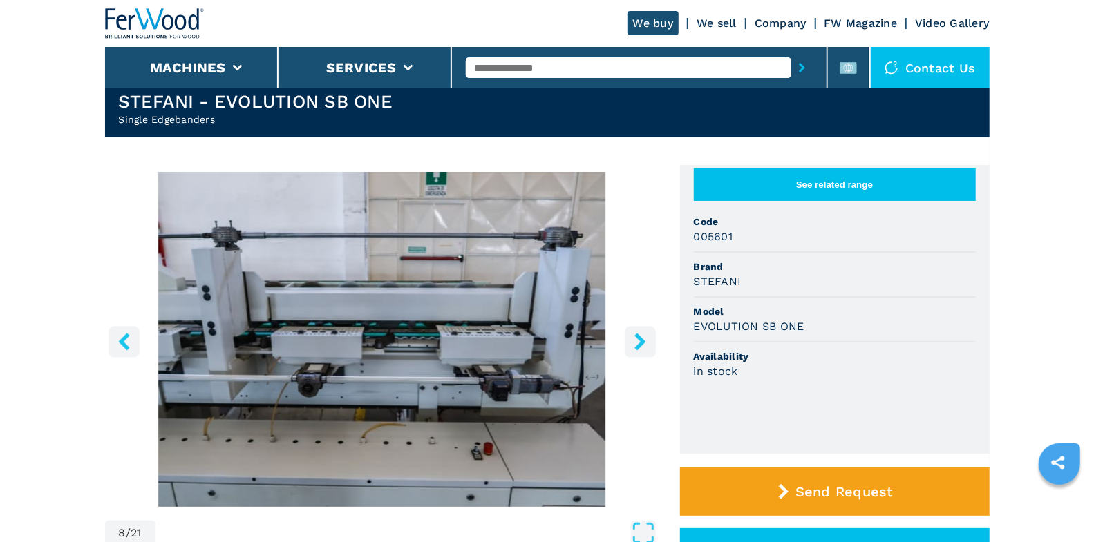
click at [636, 345] on icon "right-button" at bounding box center [639, 341] width 11 height 17
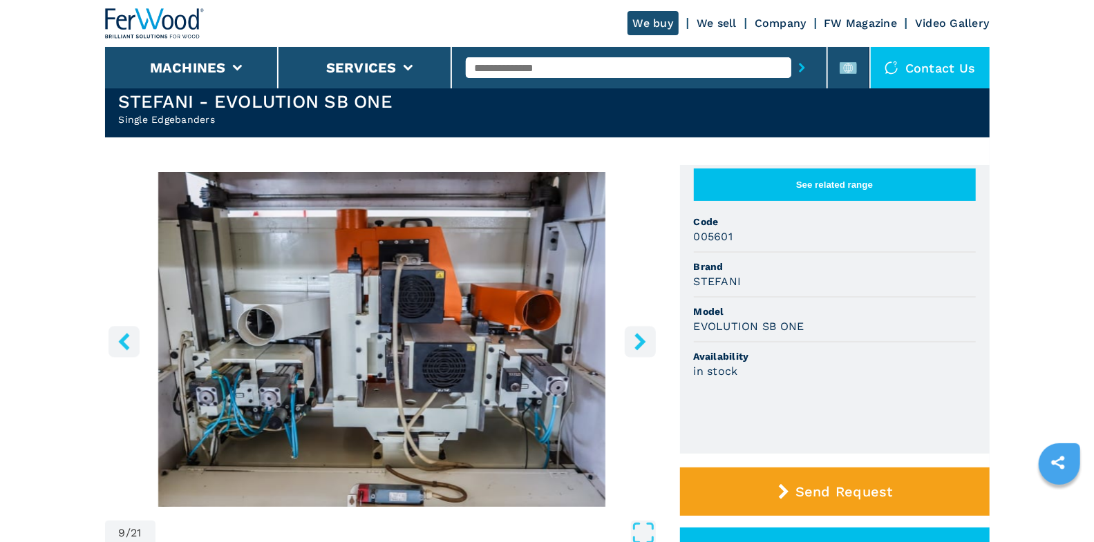
click at [636, 345] on icon "right-button" at bounding box center [639, 341] width 11 height 17
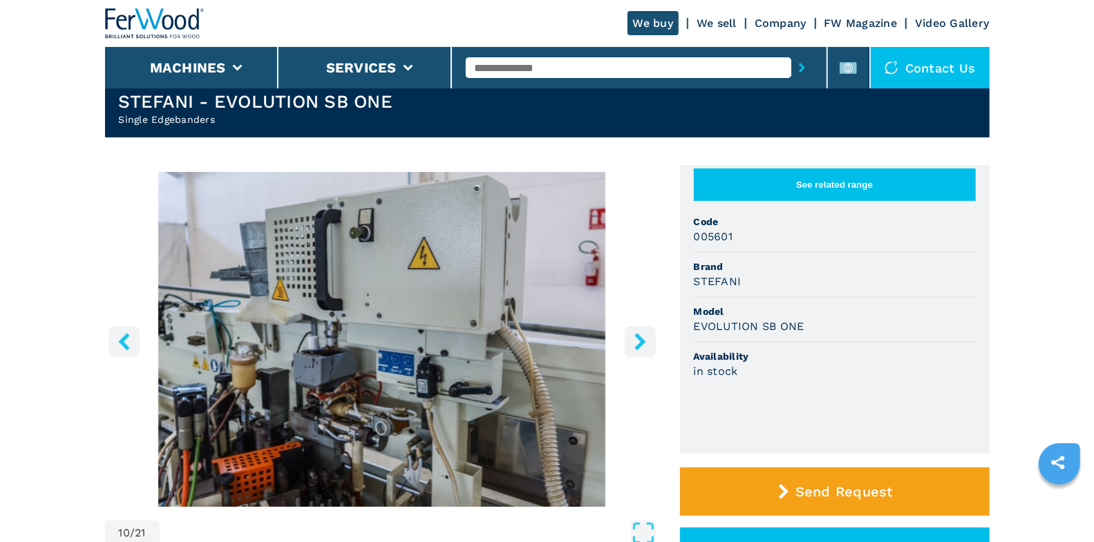
click at [636, 345] on icon "right-button" at bounding box center [639, 341] width 11 height 17
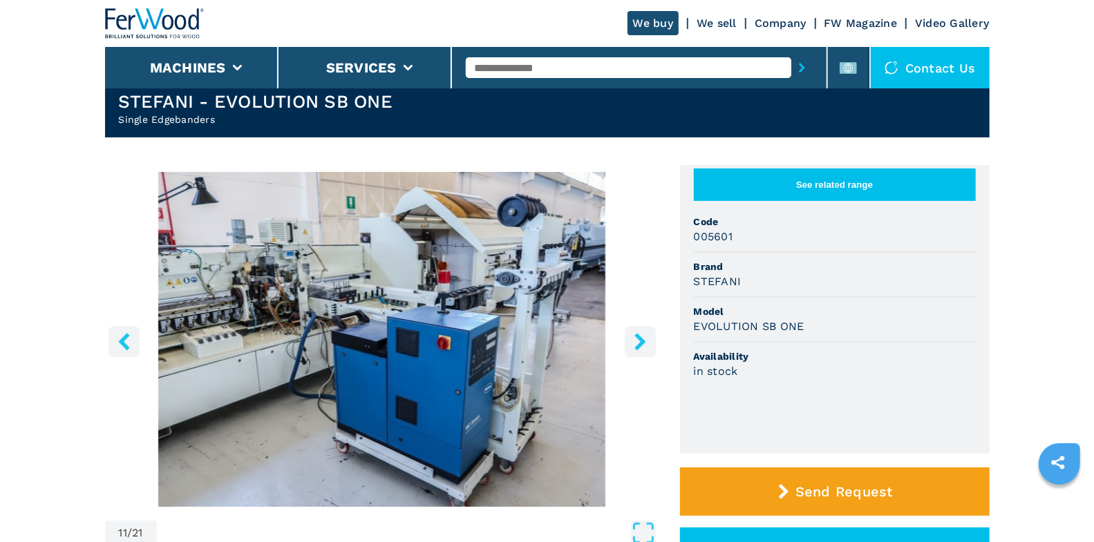
click at [636, 345] on icon "right-button" at bounding box center [639, 341] width 11 height 17
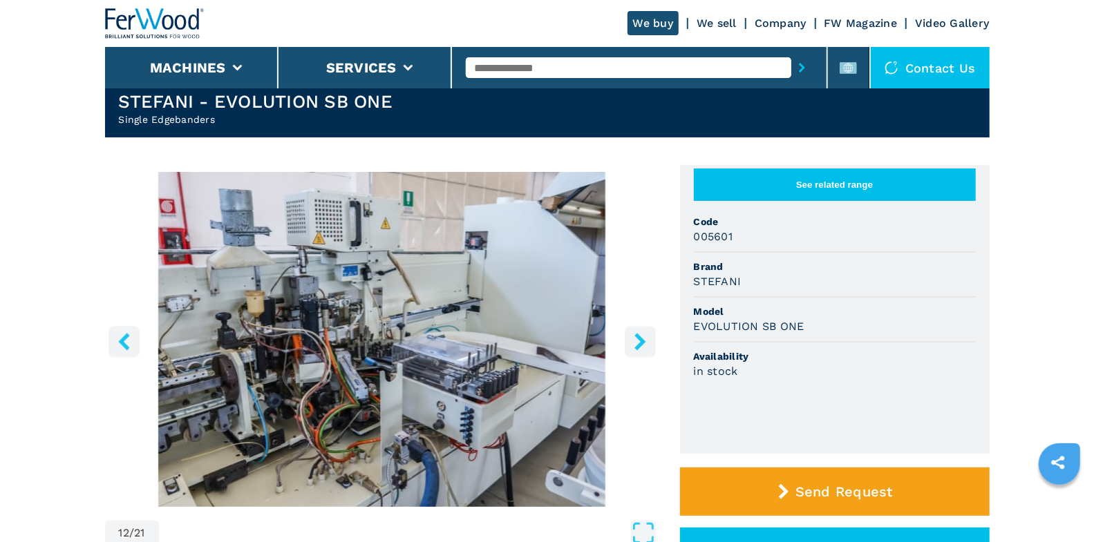
click at [636, 345] on icon "right-button" at bounding box center [639, 341] width 11 height 17
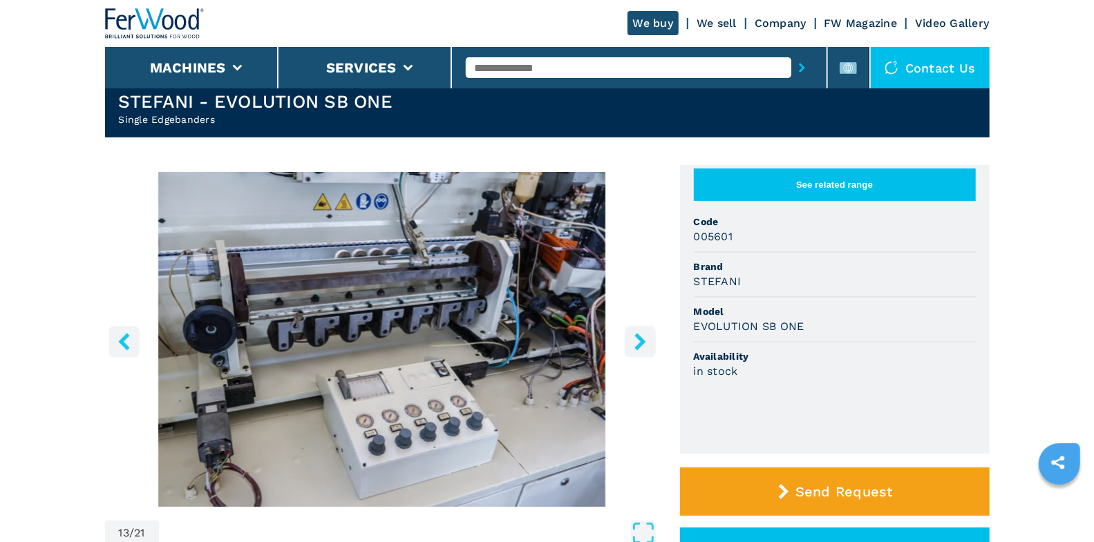
click at [636, 345] on icon "right-button" at bounding box center [639, 341] width 11 height 17
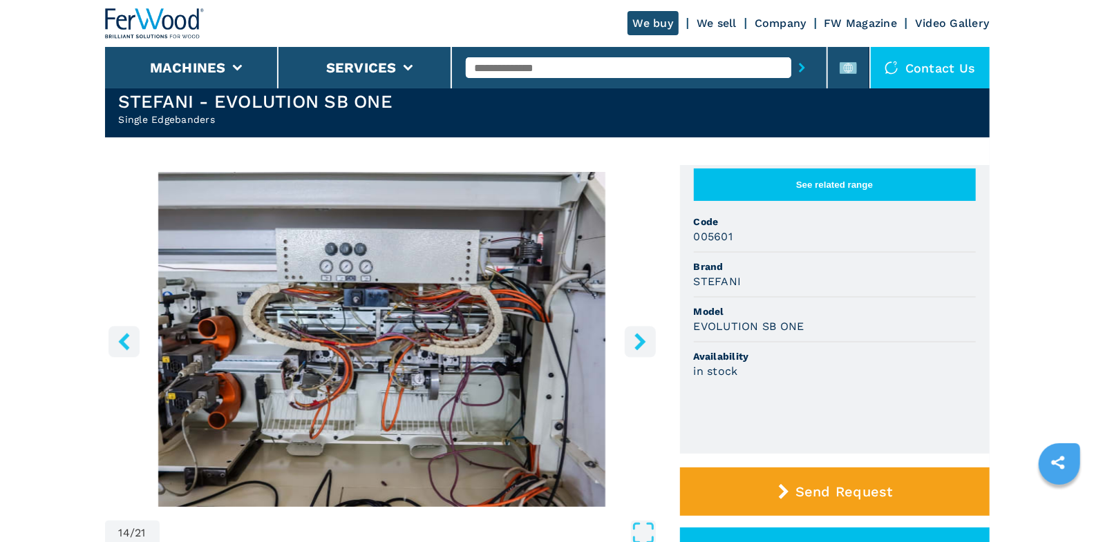
click at [636, 345] on icon "right-button" at bounding box center [639, 341] width 11 height 17
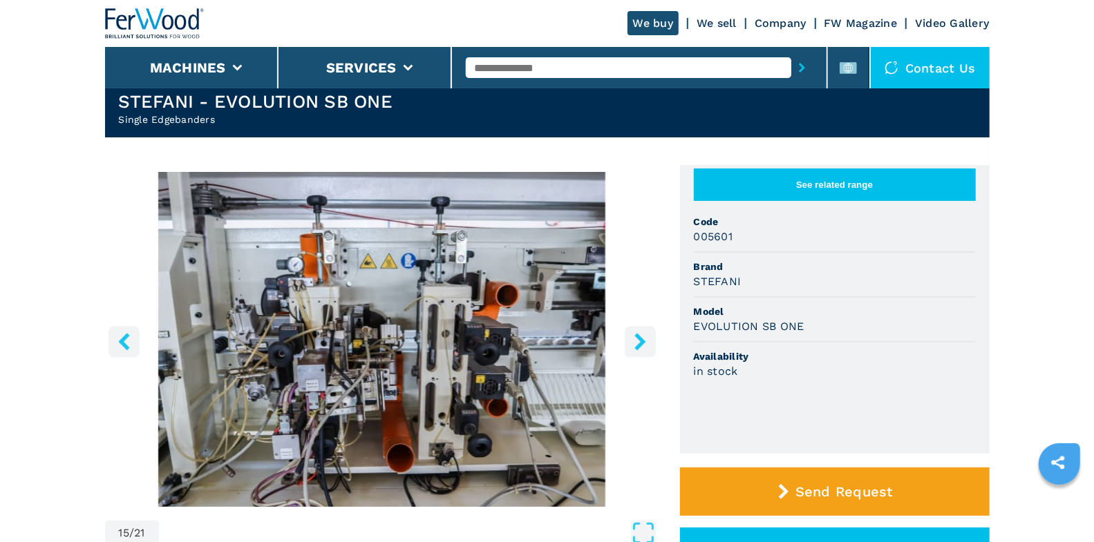
click at [636, 345] on icon "right-button" at bounding box center [639, 341] width 11 height 17
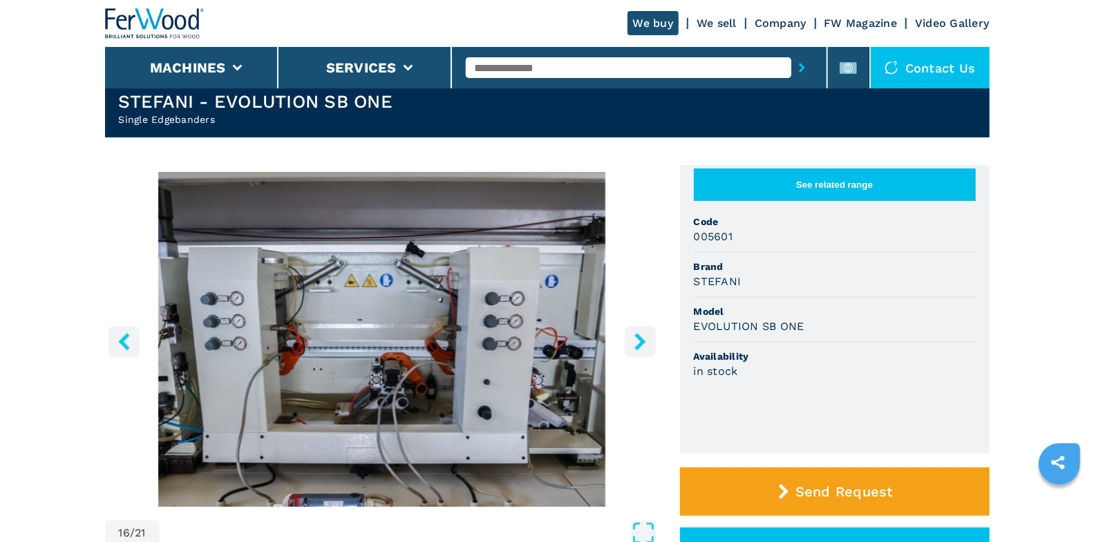
click at [636, 345] on icon "right-button" at bounding box center [639, 341] width 11 height 17
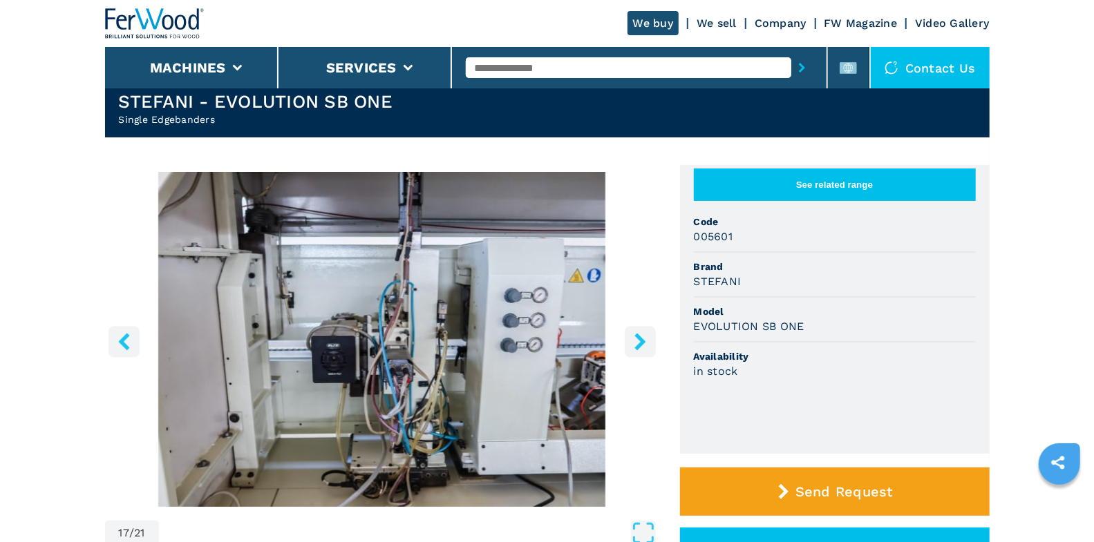
click at [636, 345] on icon "right-button" at bounding box center [639, 341] width 11 height 17
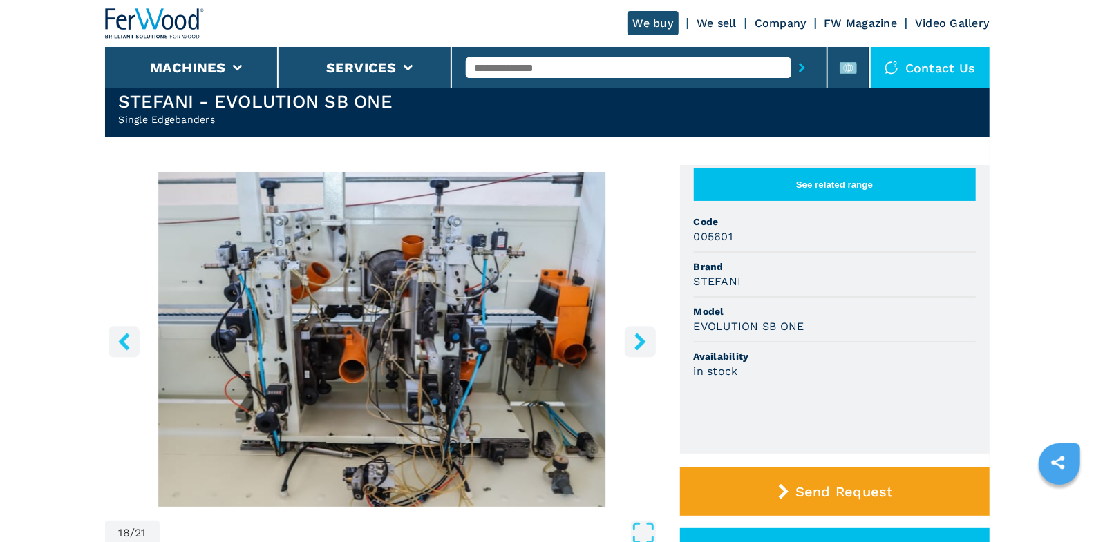
click at [638, 340] on icon "right-button" at bounding box center [639, 341] width 17 height 17
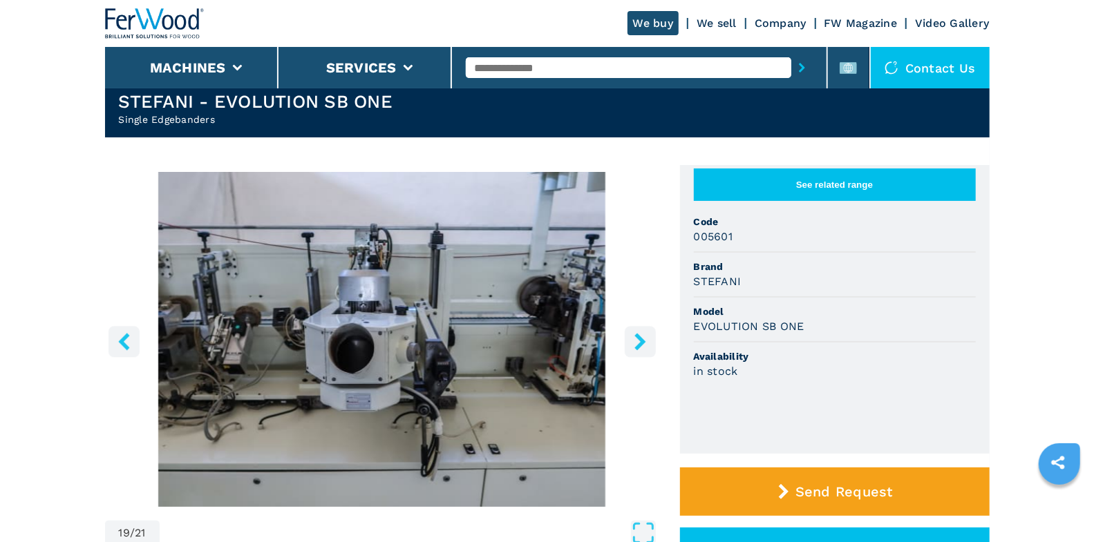
click at [638, 340] on icon "right-button" at bounding box center [639, 341] width 17 height 17
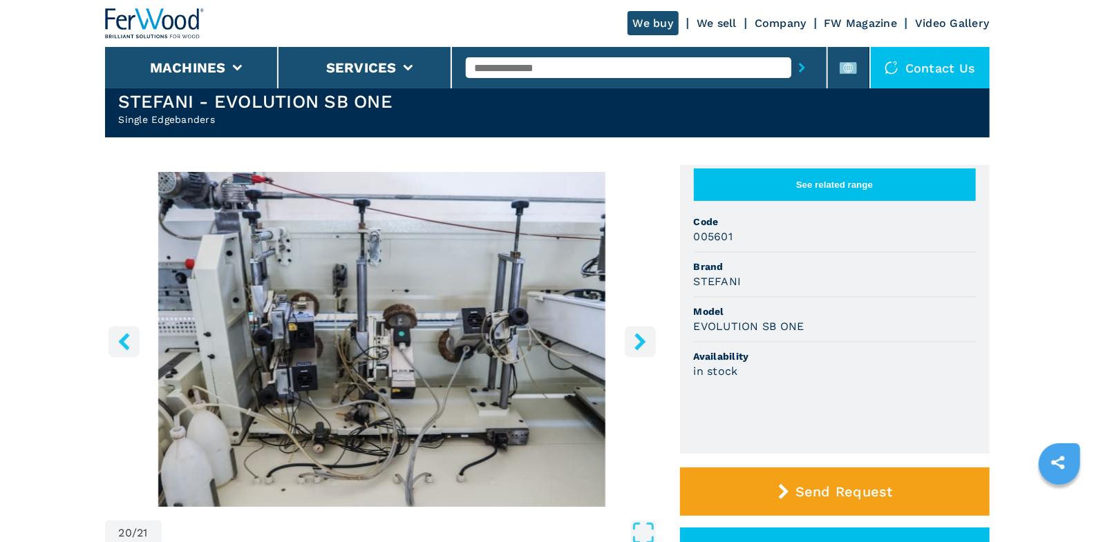
click at [638, 340] on icon "right-button" at bounding box center [639, 341] width 17 height 17
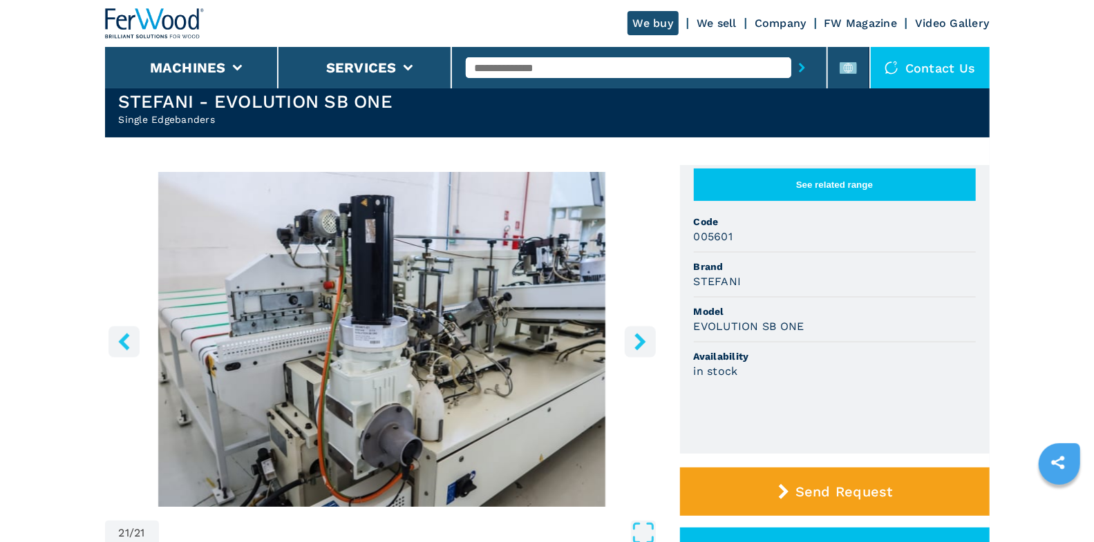
click at [640, 339] on icon "right-button" at bounding box center [639, 341] width 11 height 17
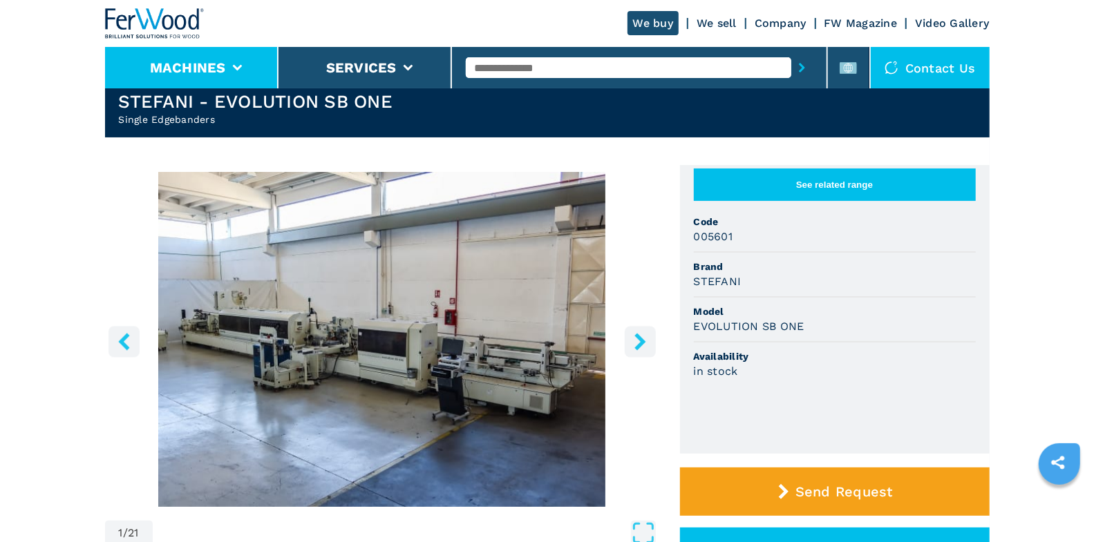
click at [229, 66] on li "Machines" at bounding box center [191, 67] width 173 height 41
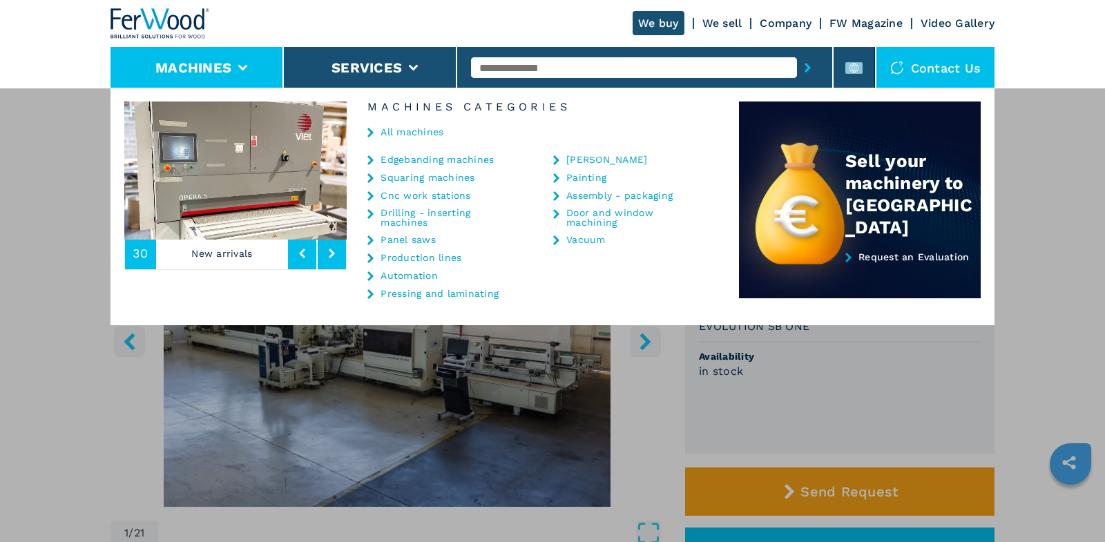
click at [435, 133] on link "All machines" at bounding box center [412, 132] width 63 height 10
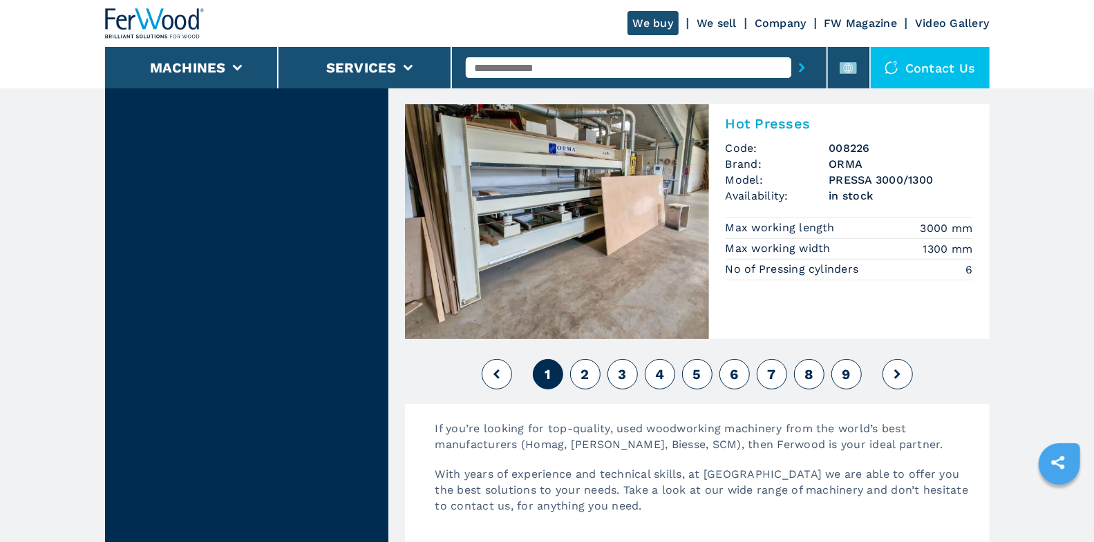
scroll to position [3322, 0]
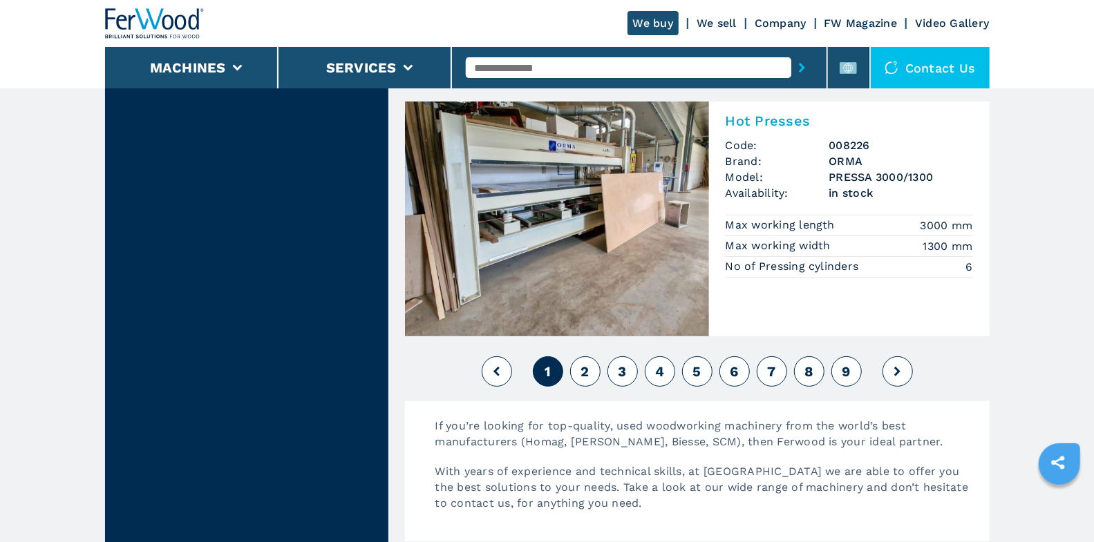
click at [583, 363] on span "2" at bounding box center [584, 371] width 8 height 17
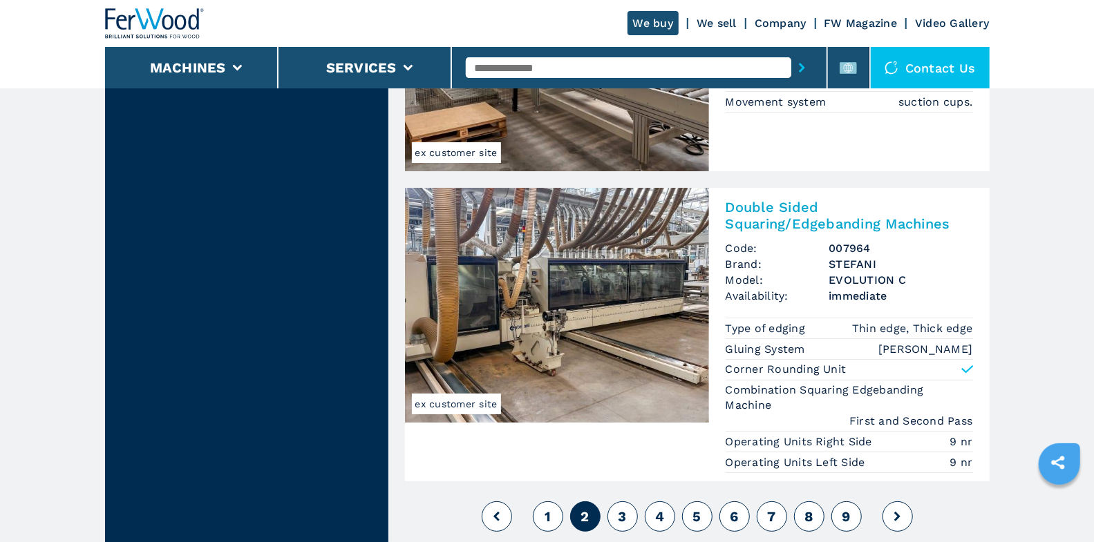
scroll to position [3284, 0]
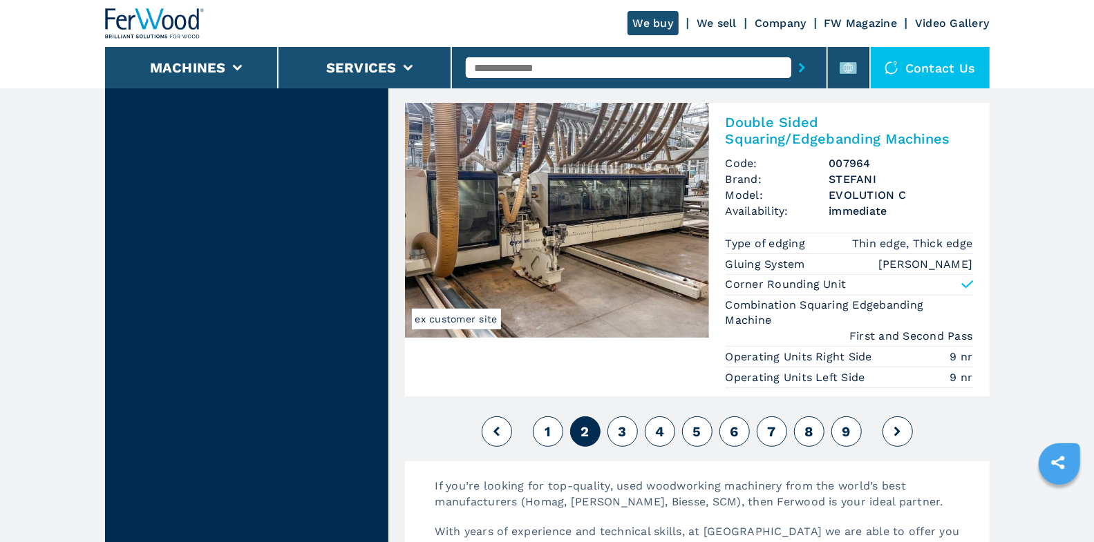
click at [628, 417] on button "3" at bounding box center [622, 432] width 30 height 30
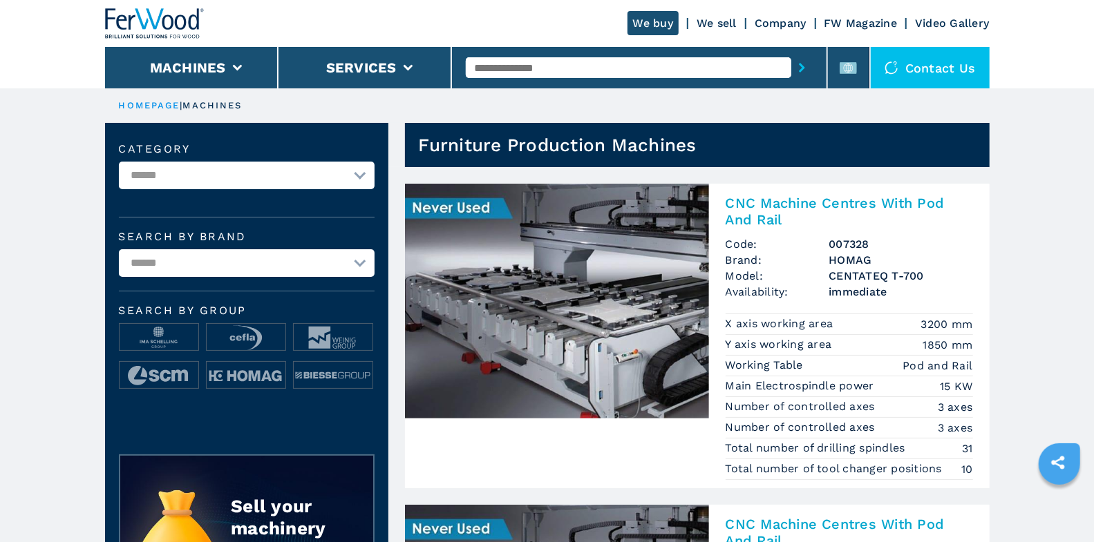
click at [609, 269] on img at bounding box center [557, 301] width 304 height 235
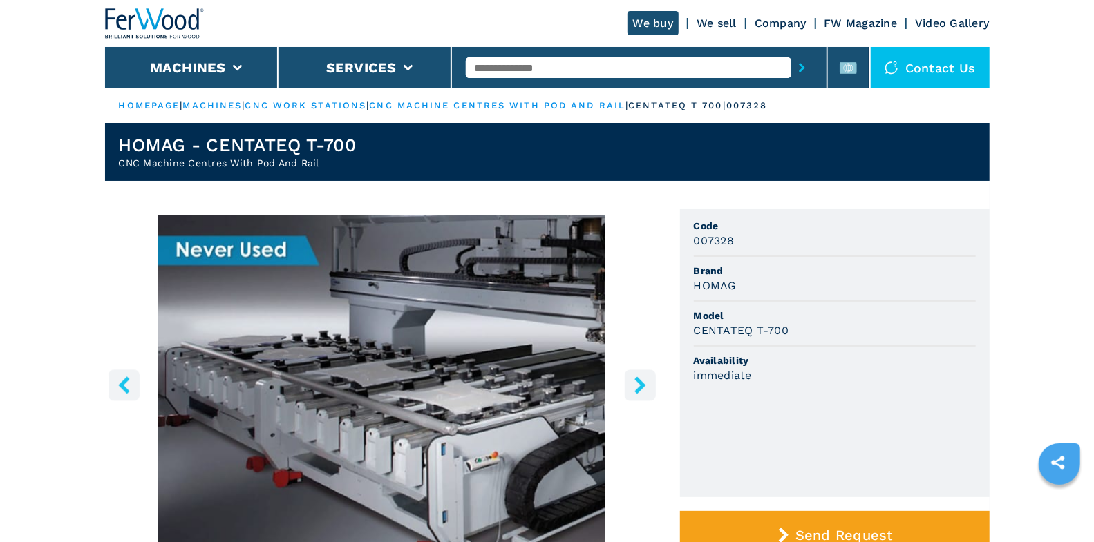
click at [656, 380] on img "Go to Slide 1" at bounding box center [382, 383] width 554 height 335
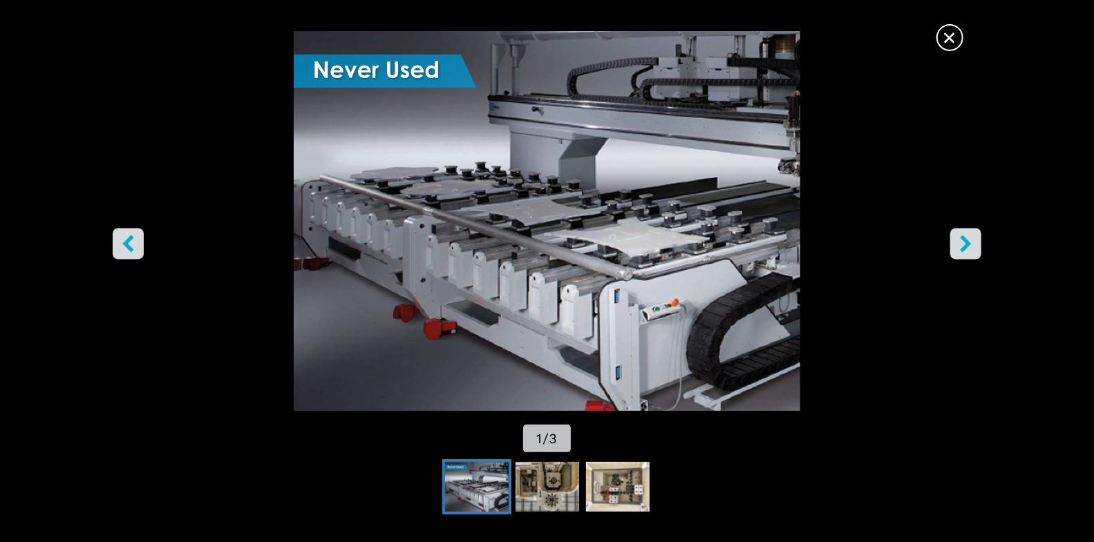
click at [964, 240] on icon "right-button" at bounding box center [965, 243] width 11 height 17
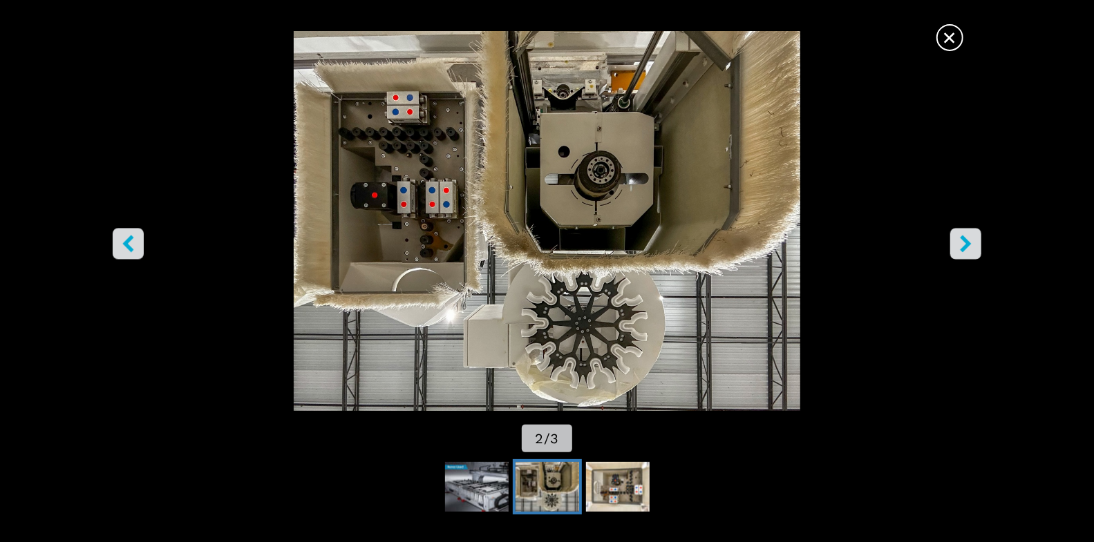
click at [964, 240] on icon "right-button" at bounding box center [965, 243] width 11 height 17
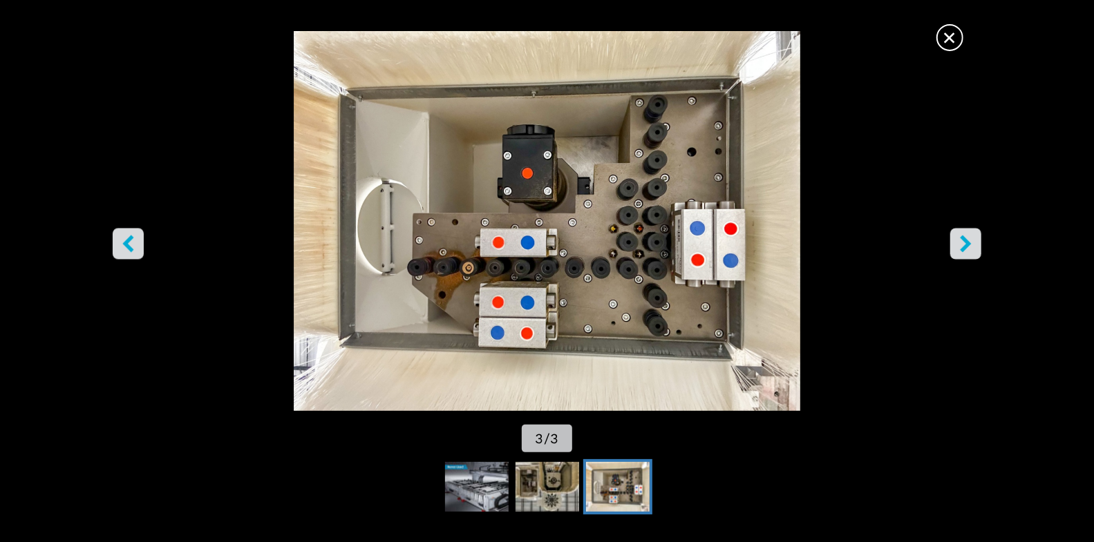
click at [954, 33] on span "×" at bounding box center [949, 35] width 24 height 24
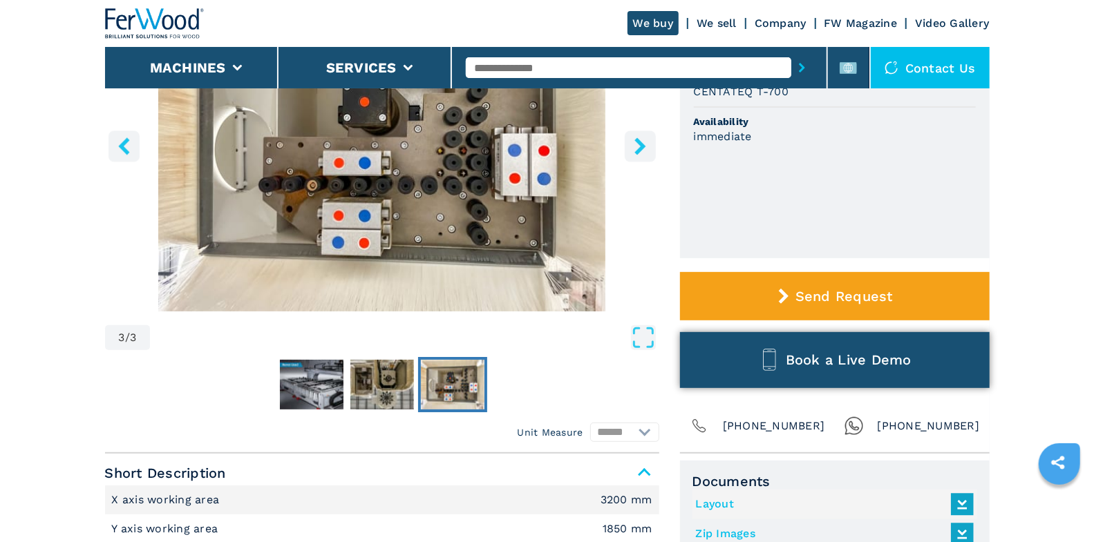
scroll to position [274, 0]
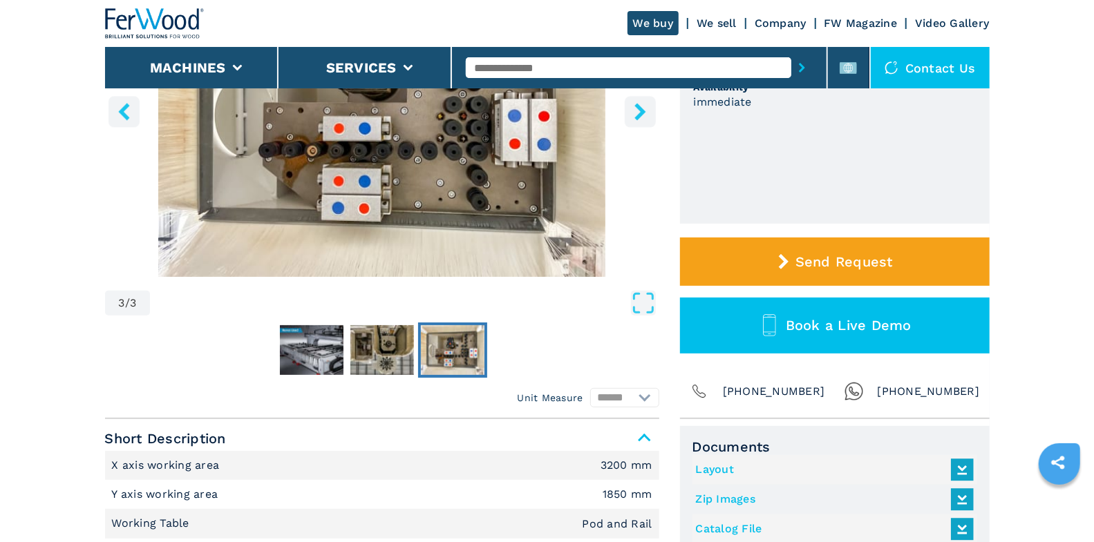
click at [716, 470] on link "Layout" at bounding box center [831, 470] width 271 height 23
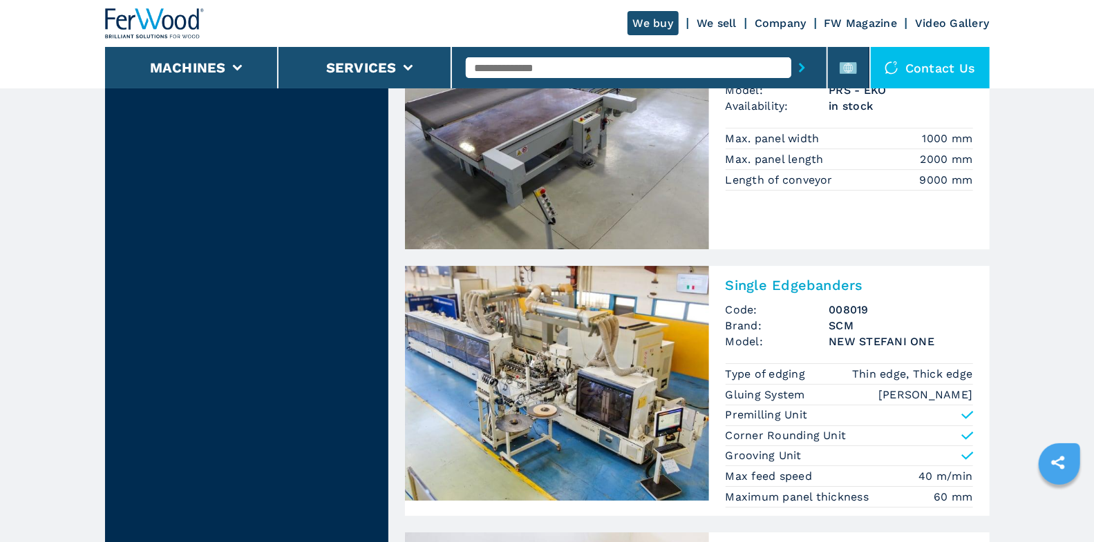
scroll to position [2661, 0]
click at [812, 278] on h2 "Single Edgebanders" at bounding box center [848, 284] width 247 height 17
